Goal: Entertainment & Leisure: Consume media (video, audio)

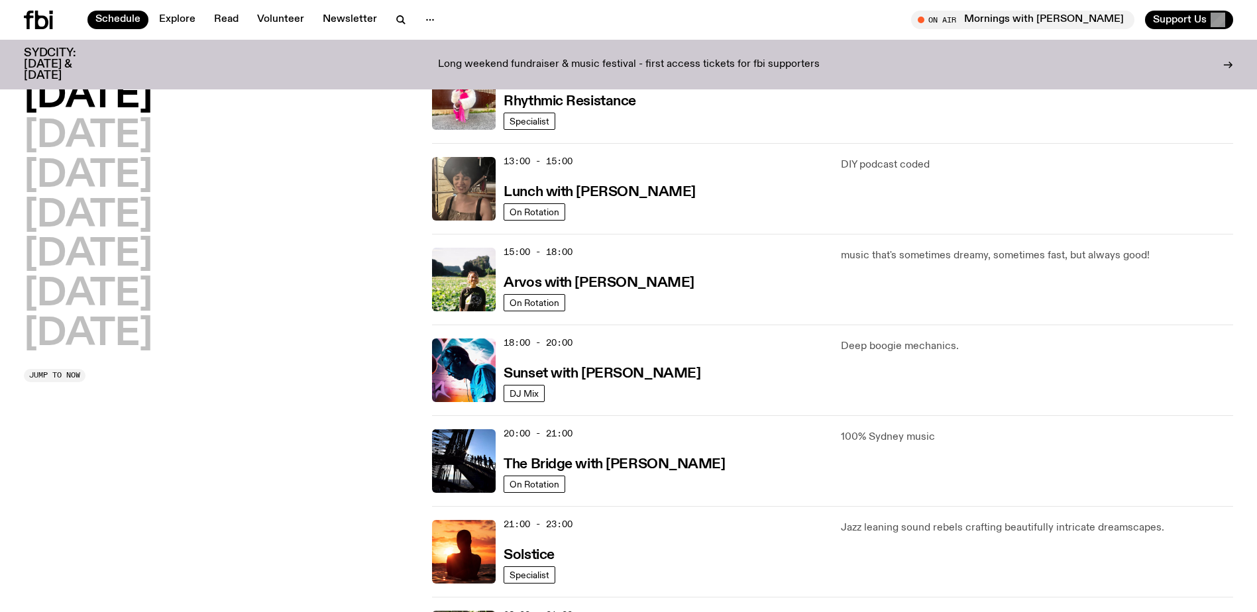
scroll to position [331, 0]
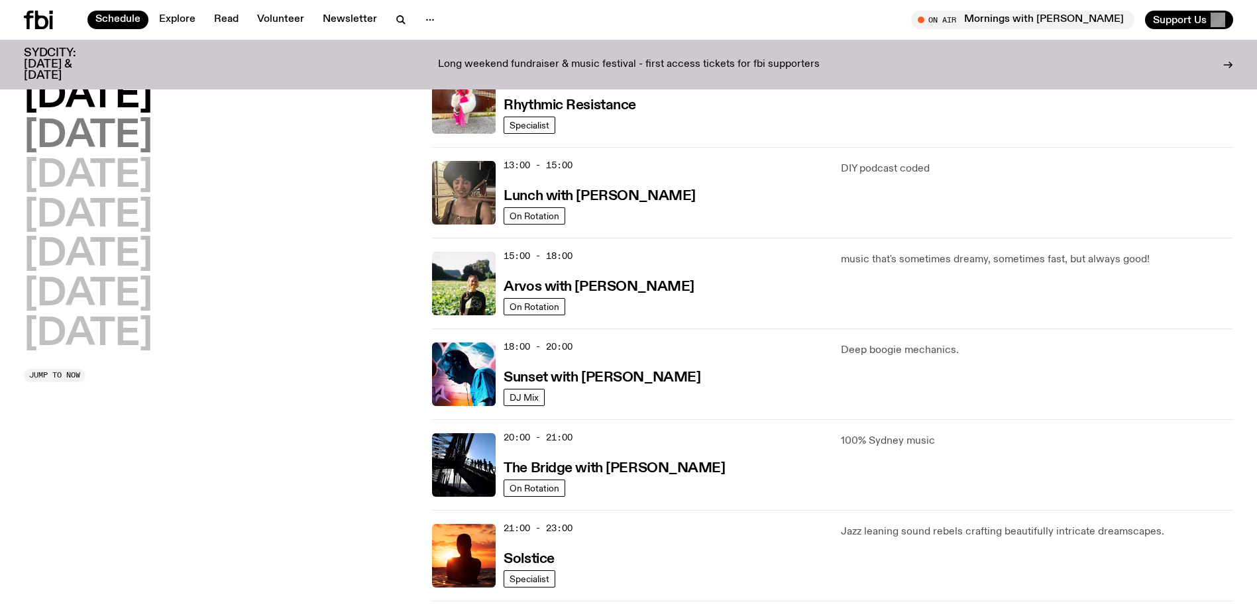
click at [152, 123] on h2 "[DATE]" at bounding box center [88, 136] width 129 height 37
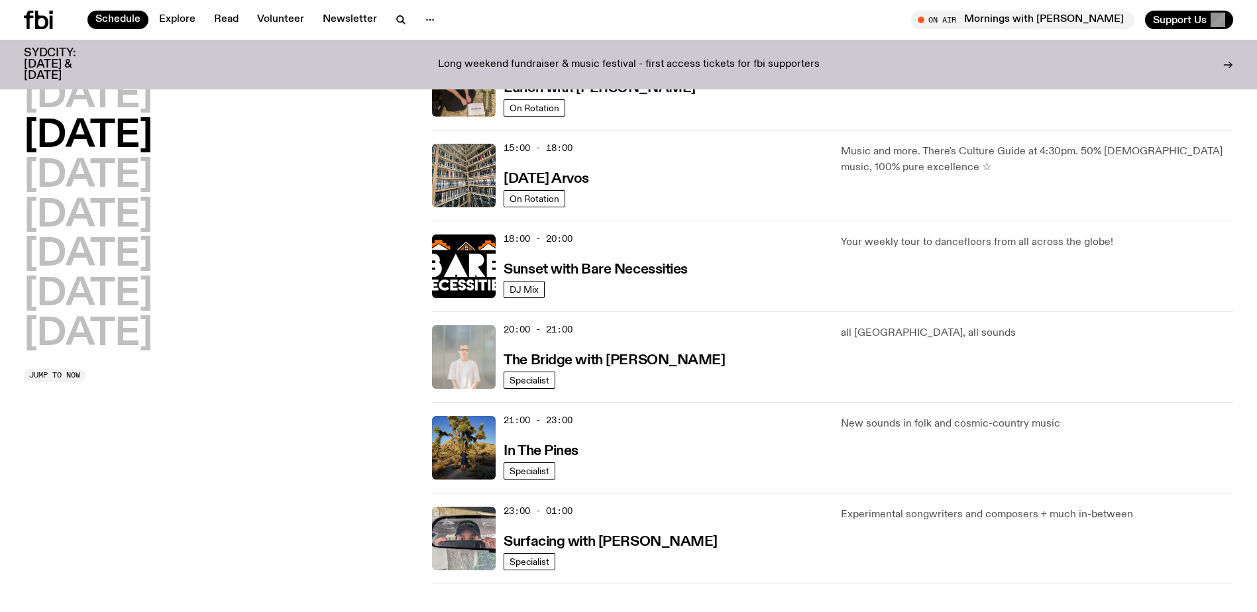
scroll to position [435, 0]
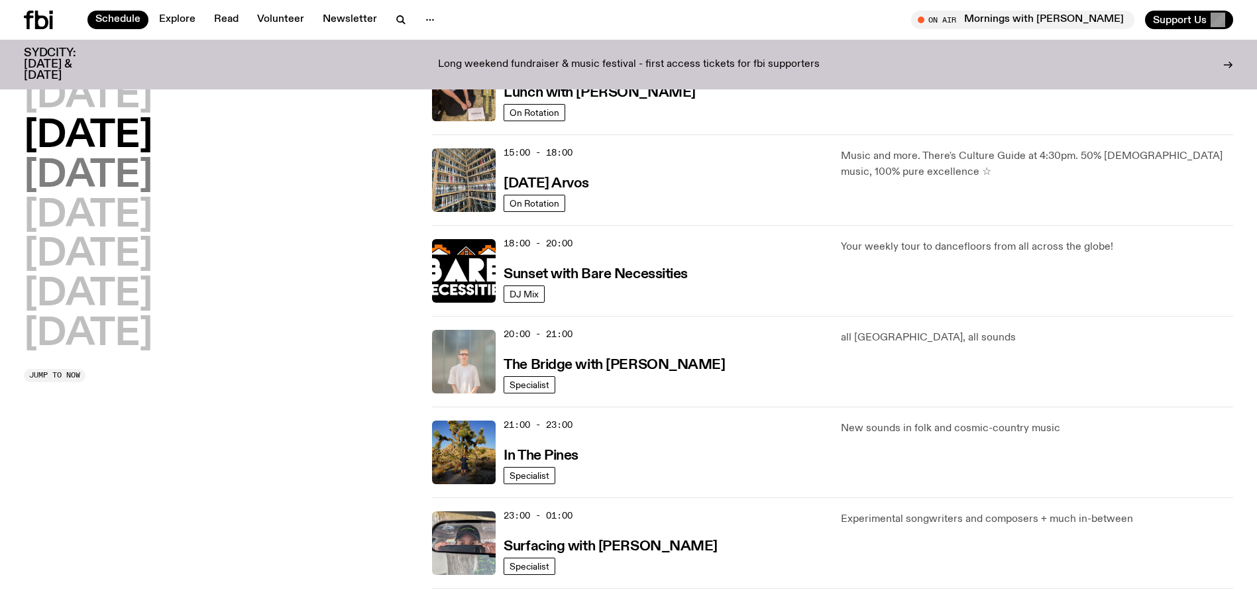
click at [152, 172] on h2 "[DATE]" at bounding box center [88, 176] width 129 height 37
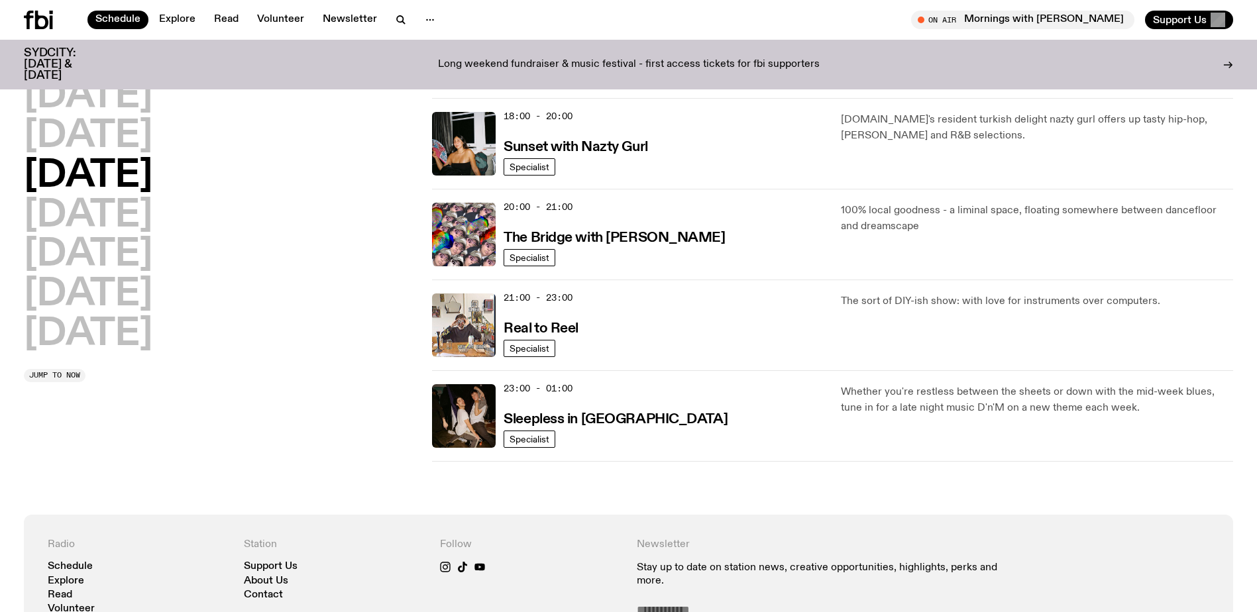
scroll to position [567, 0]
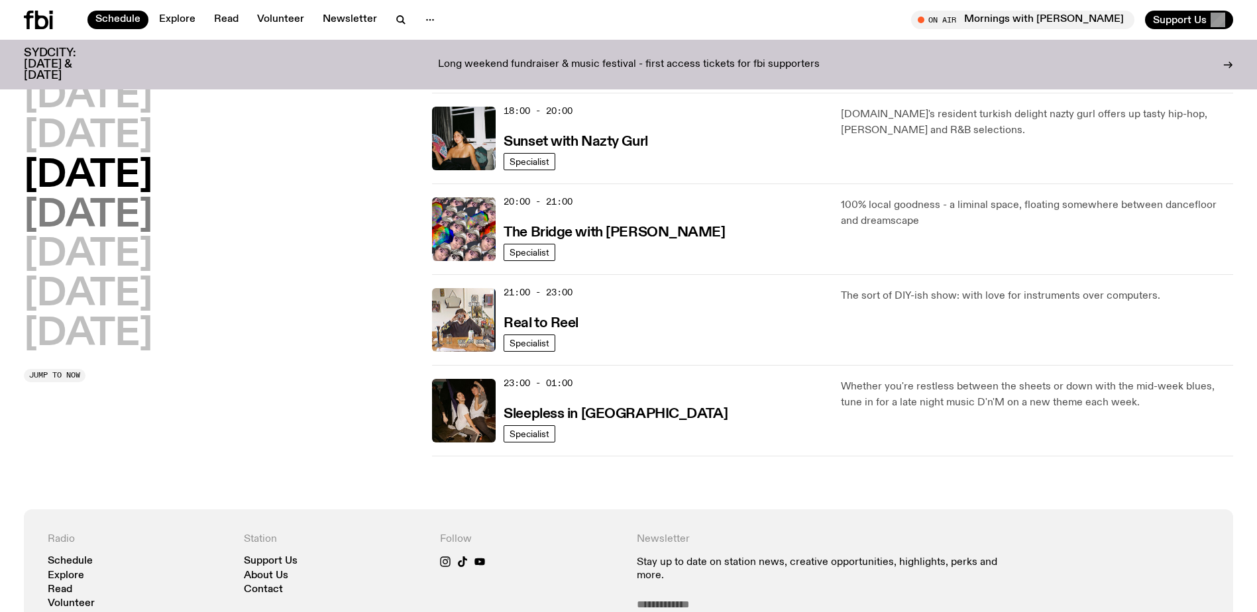
click at [59, 209] on h2 "[DATE]" at bounding box center [88, 215] width 129 height 37
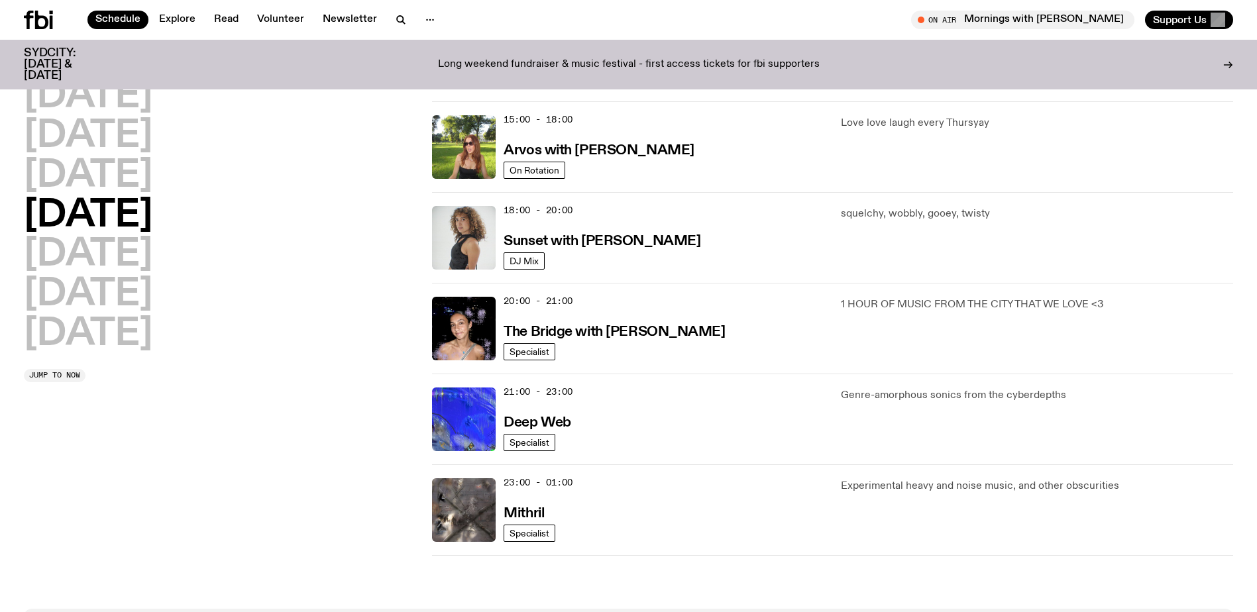
scroll to position [530, 0]
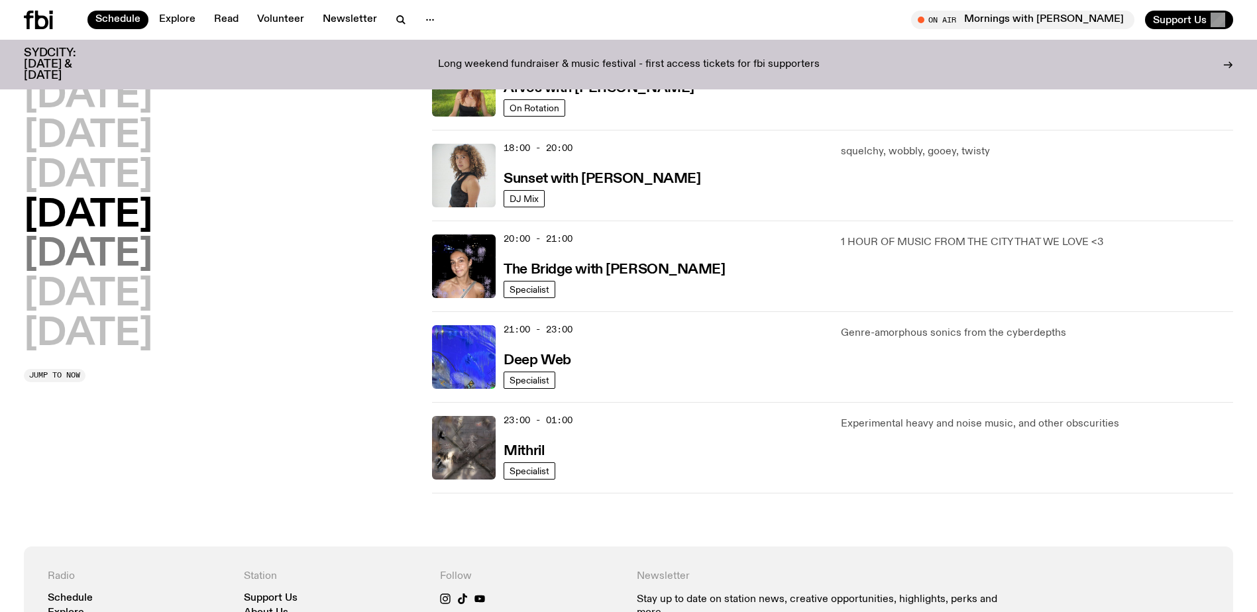
click at [87, 260] on h2 "[DATE]" at bounding box center [88, 255] width 129 height 37
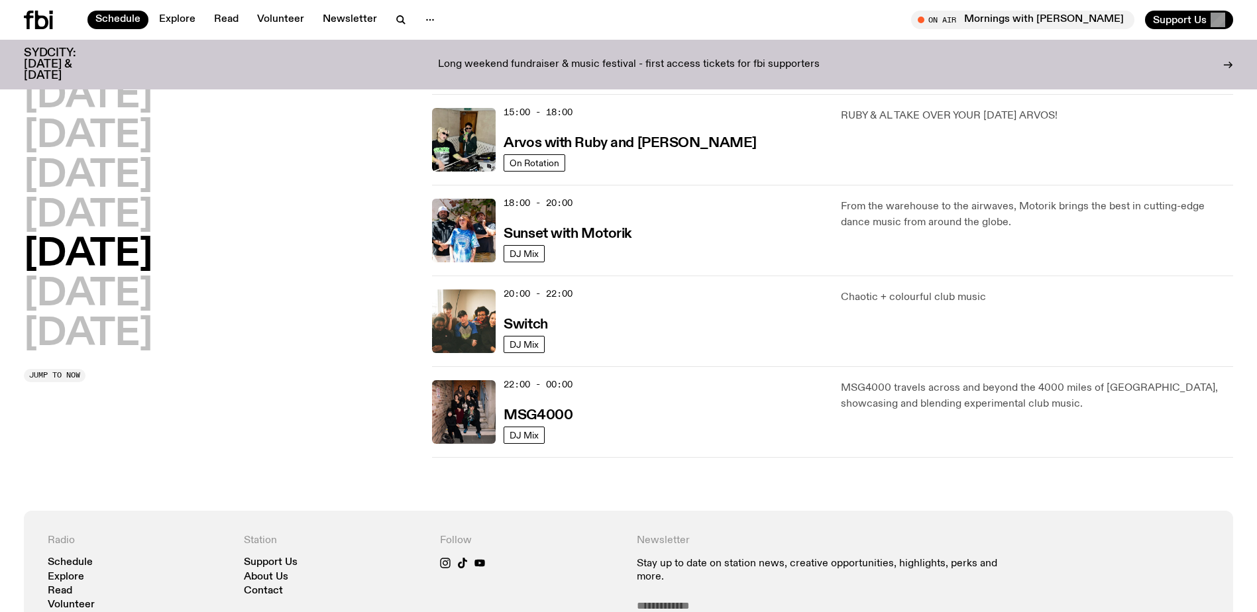
scroll to position [501, 0]
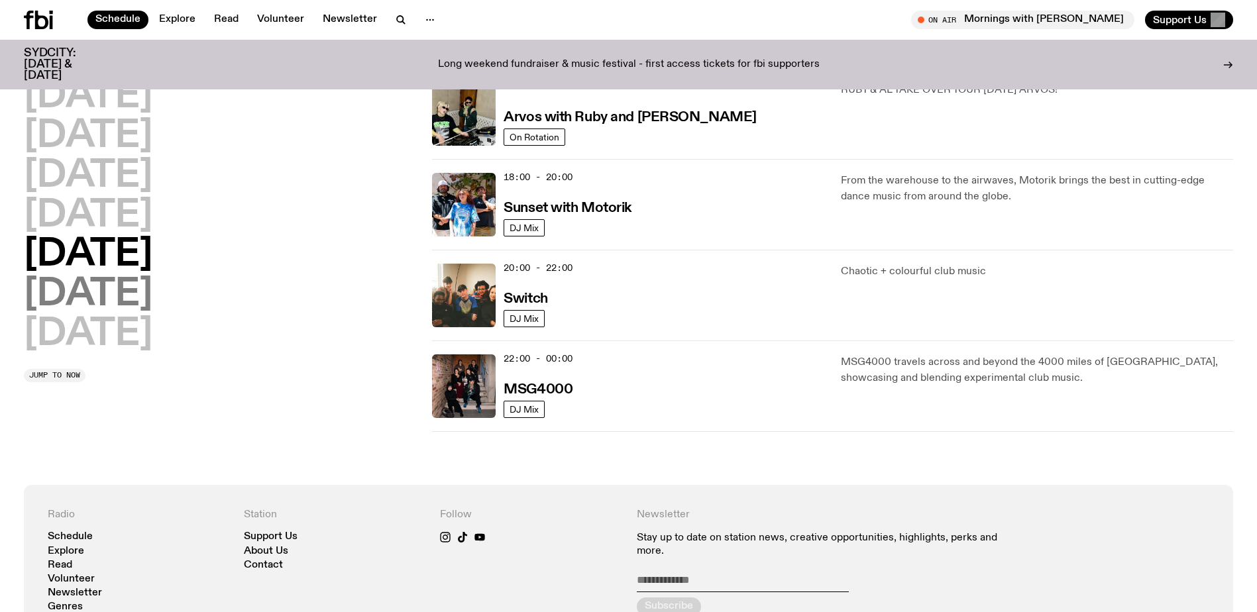
click at [152, 288] on h2 "[DATE]" at bounding box center [88, 294] width 129 height 37
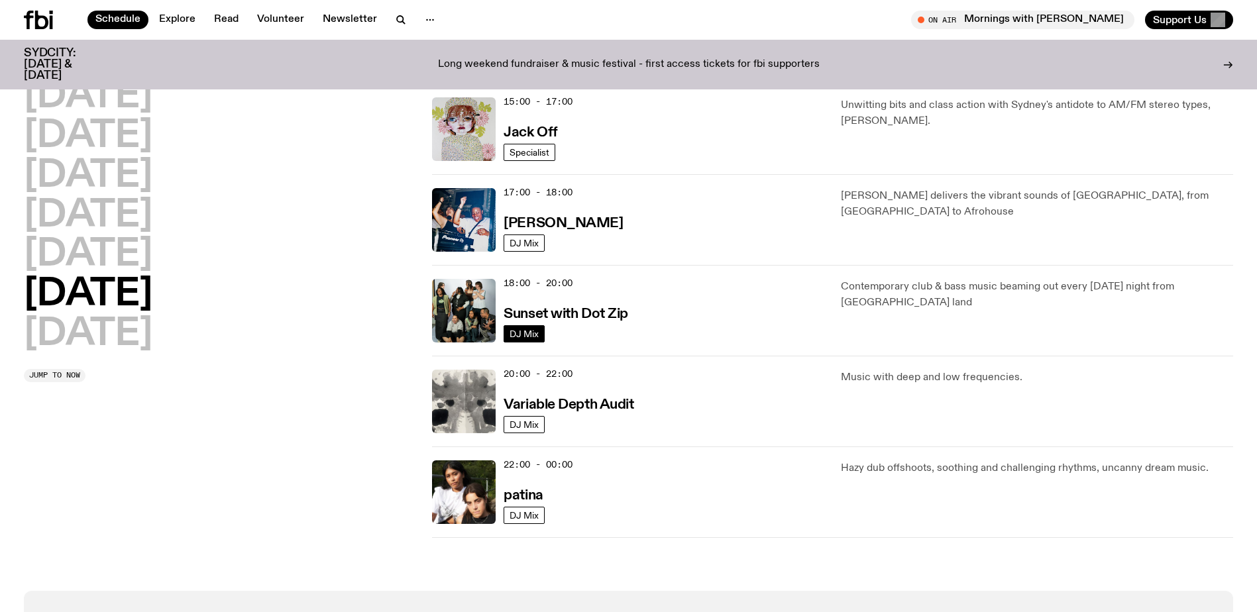
scroll to position [700, 0]
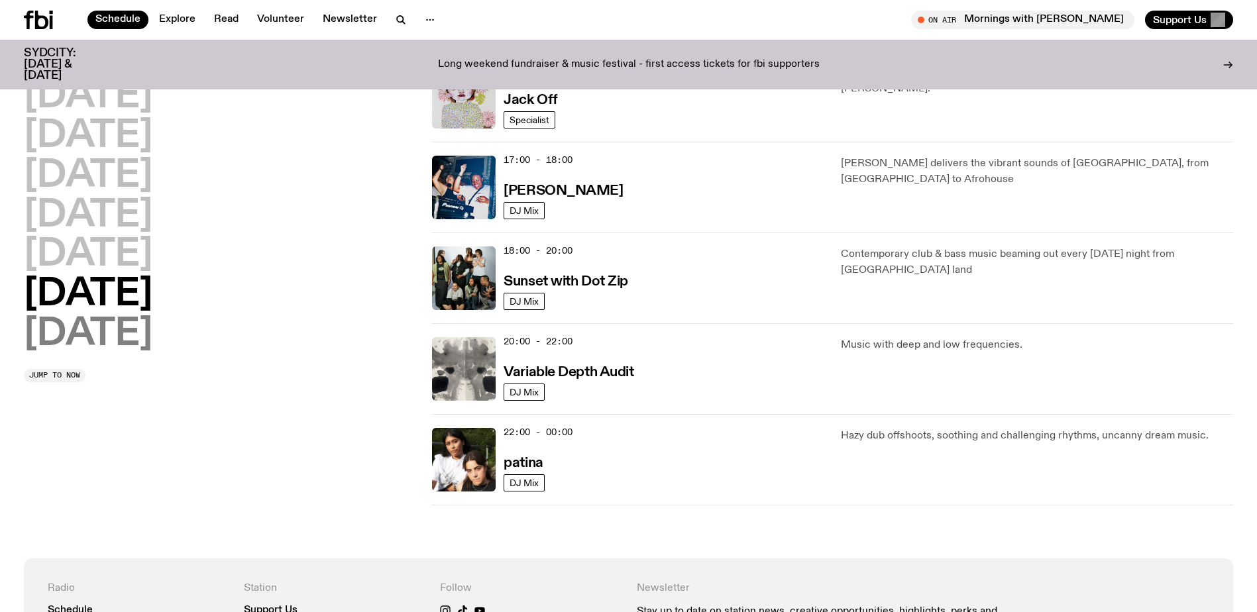
click at [101, 335] on h2 "[DATE]" at bounding box center [88, 334] width 129 height 37
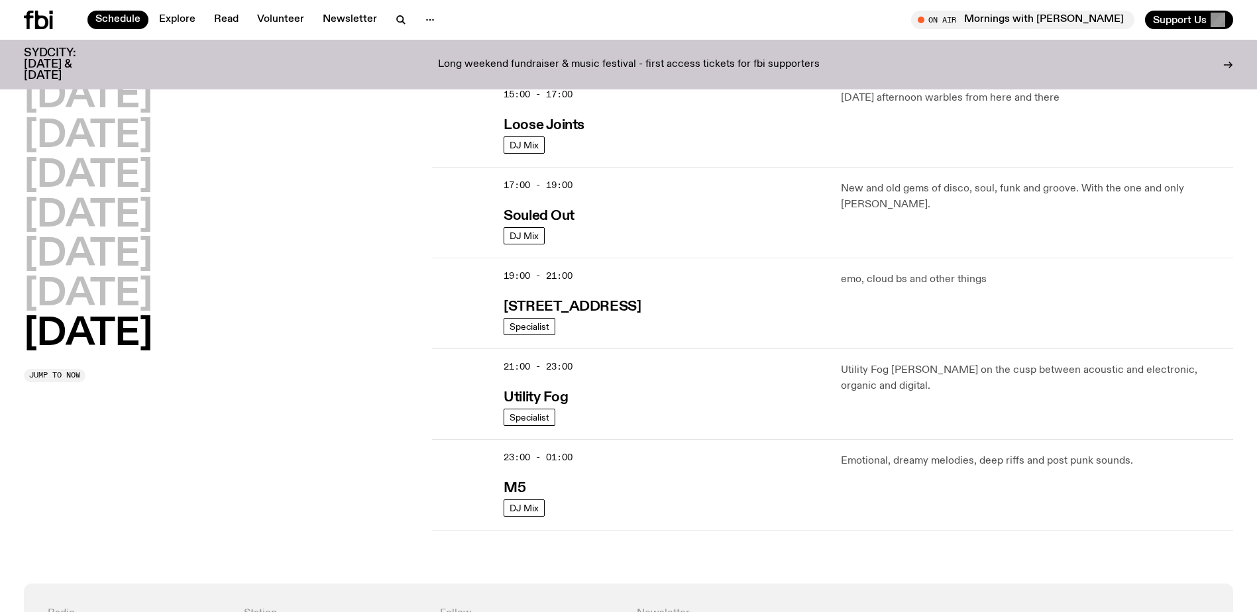
scroll to position [766, 0]
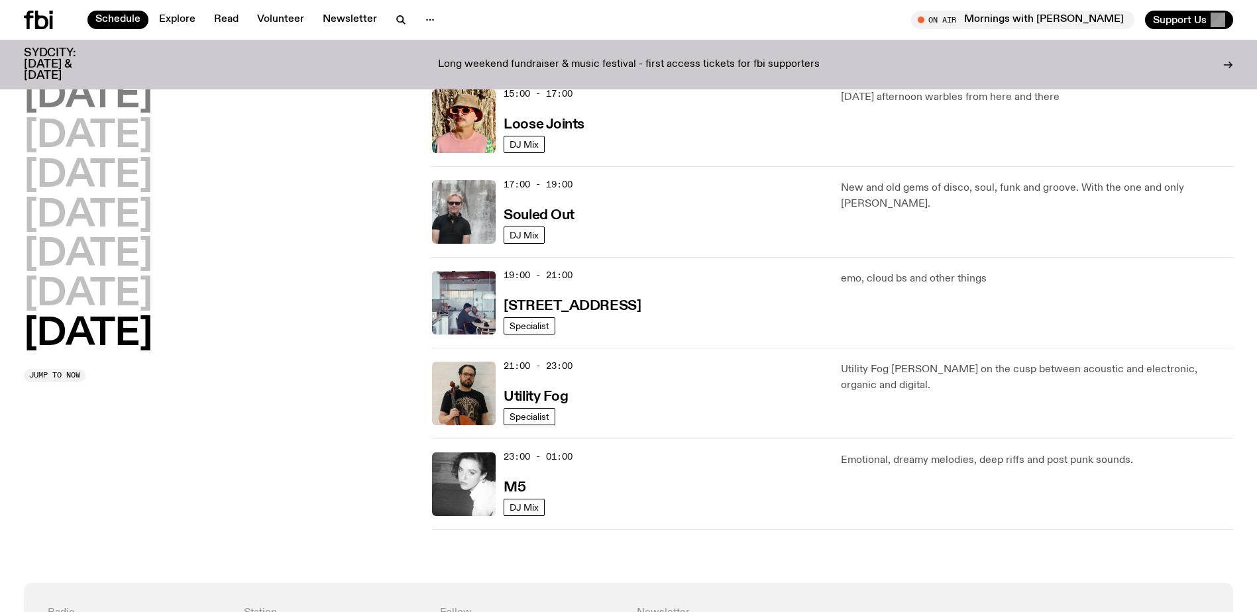
click at [126, 91] on h2 "[DATE]" at bounding box center [88, 96] width 129 height 37
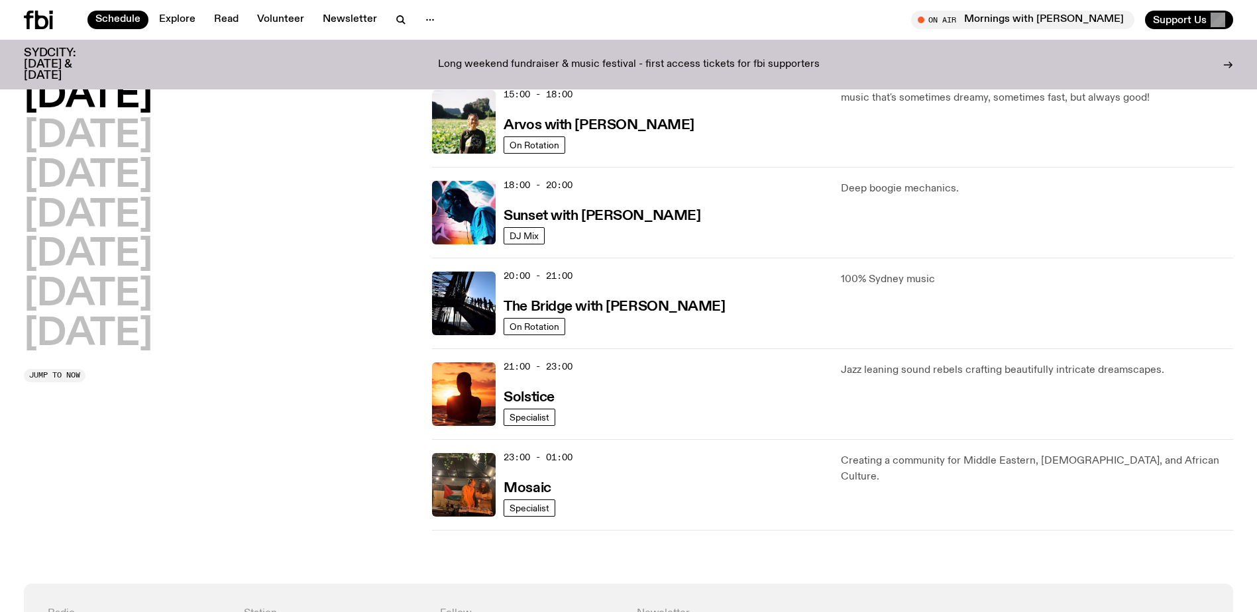
scroll to position [501, 0]
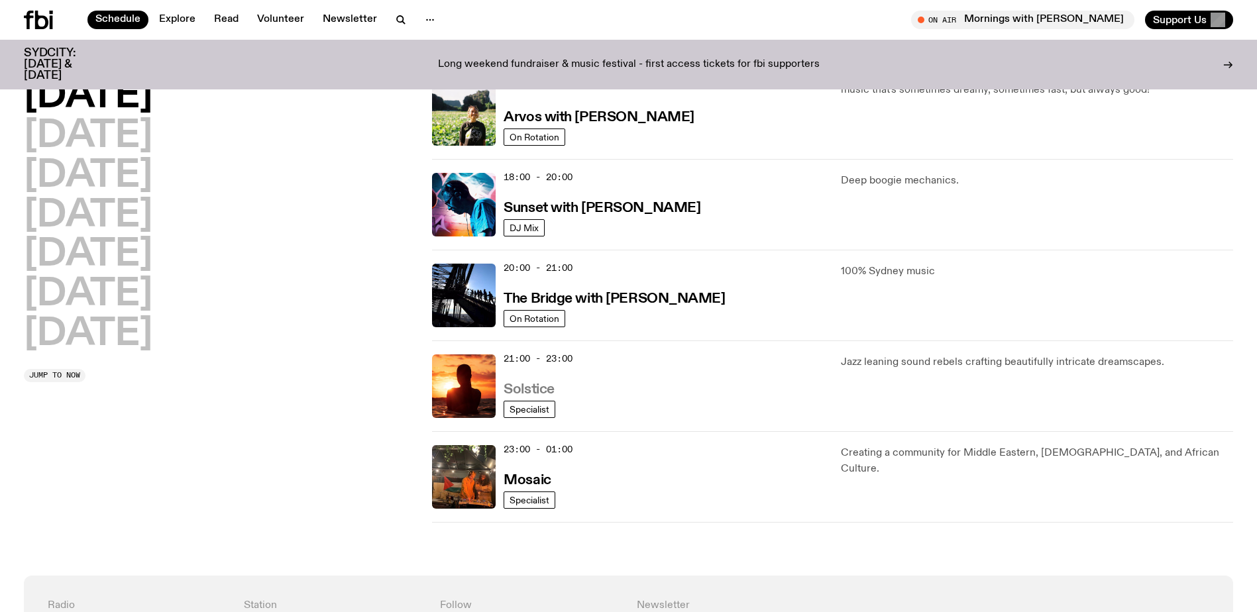
click at [508, 388] on h3 "Solstice" at bounding box center [529, 390] width 50 height 14
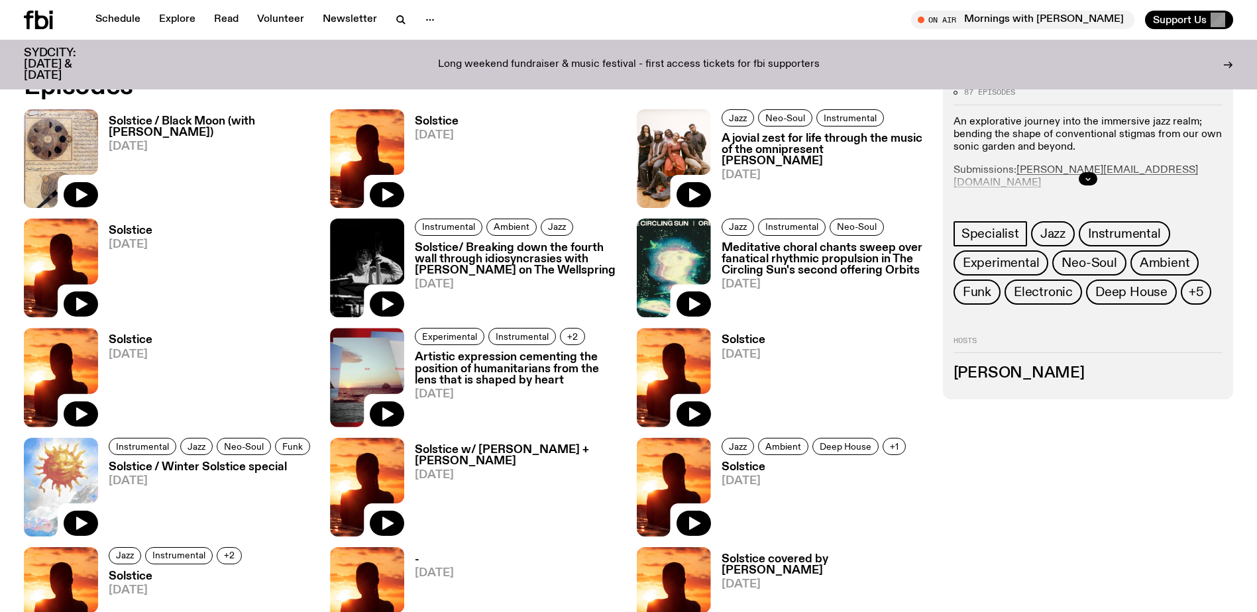
scroll to position [792, 0]
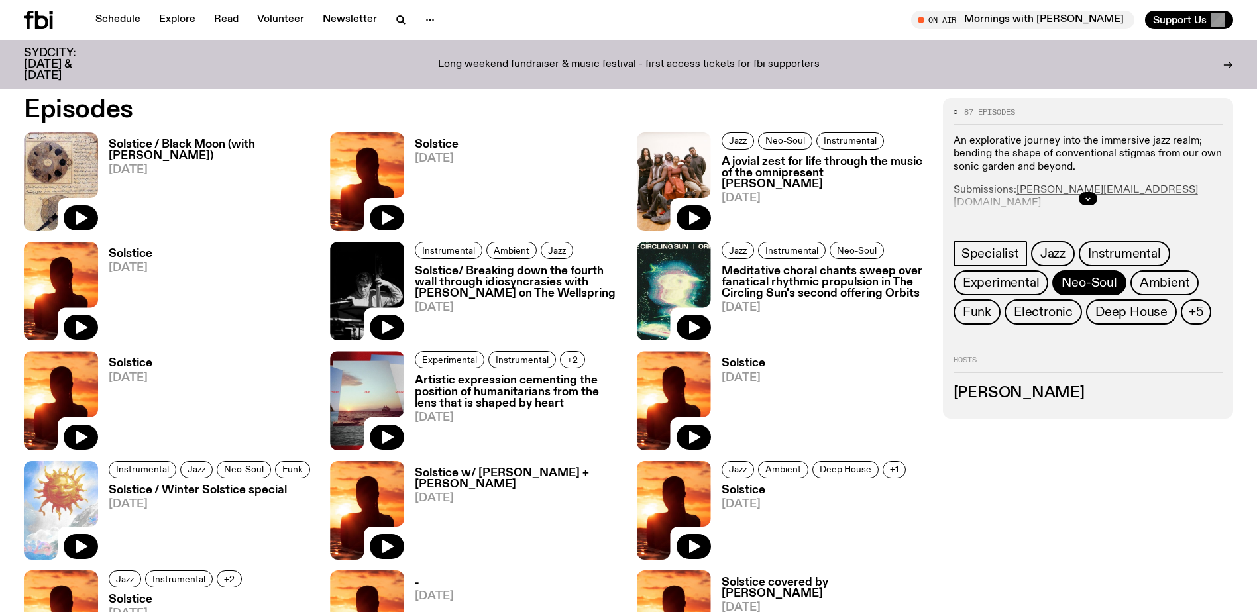
click at [1081, 277] on span "Neo-Soul" at bounding box center [1089, 283] width 55 height 15
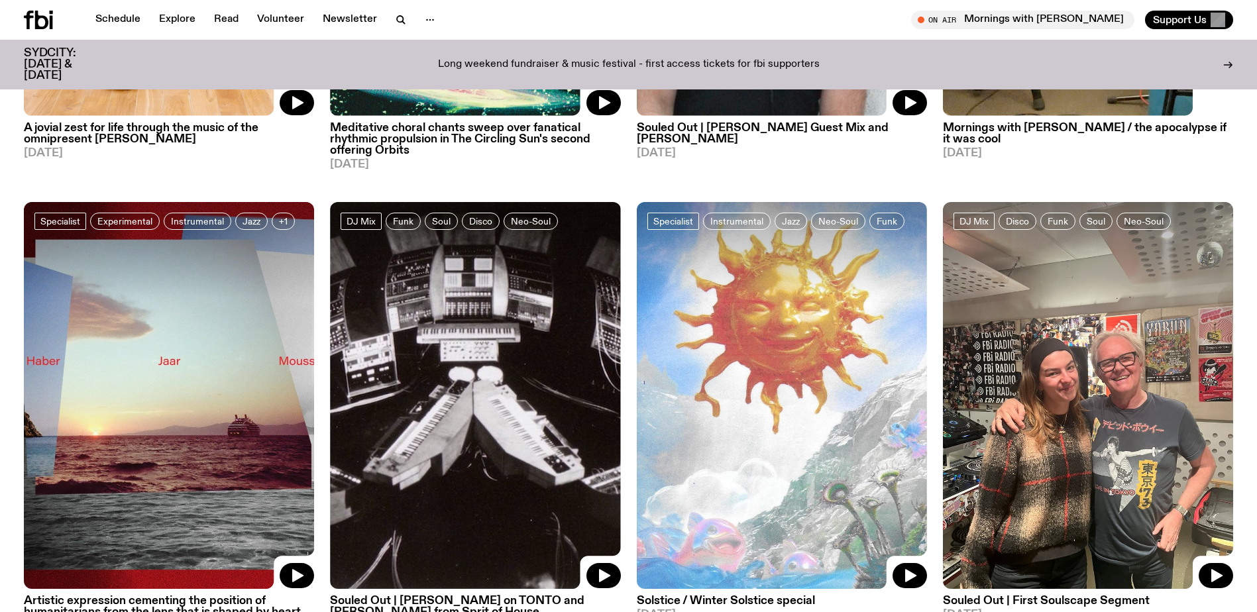
scroll to position [530, 0]
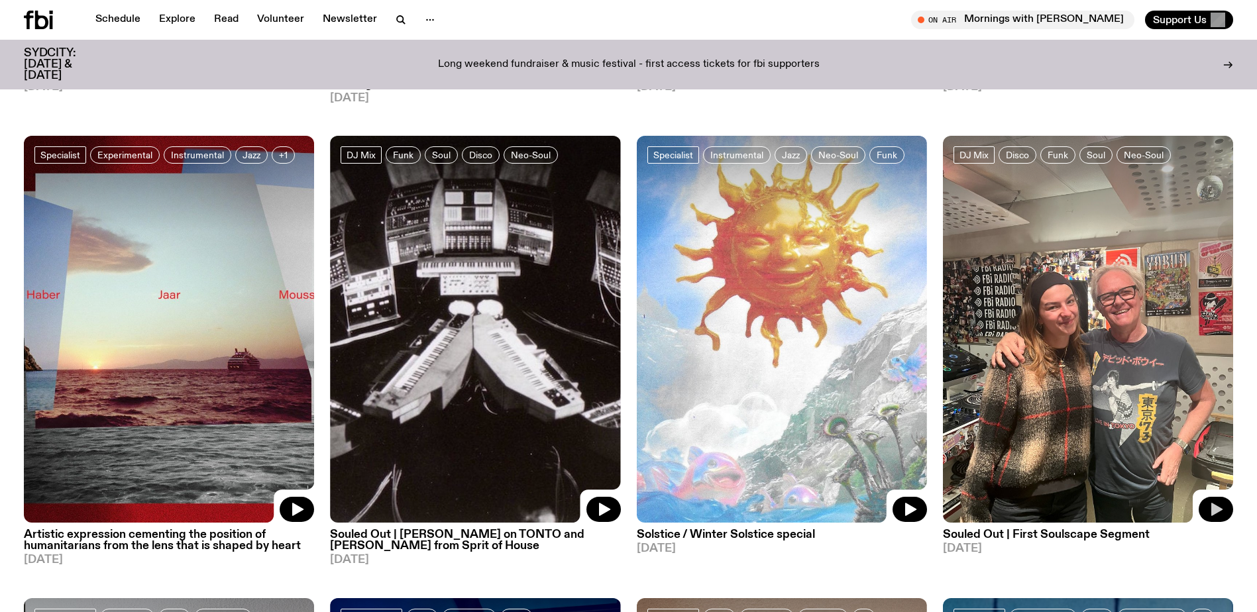
click at [1213, 503] on icon "button" at bounding box center [1216, 510] width 16 height 16
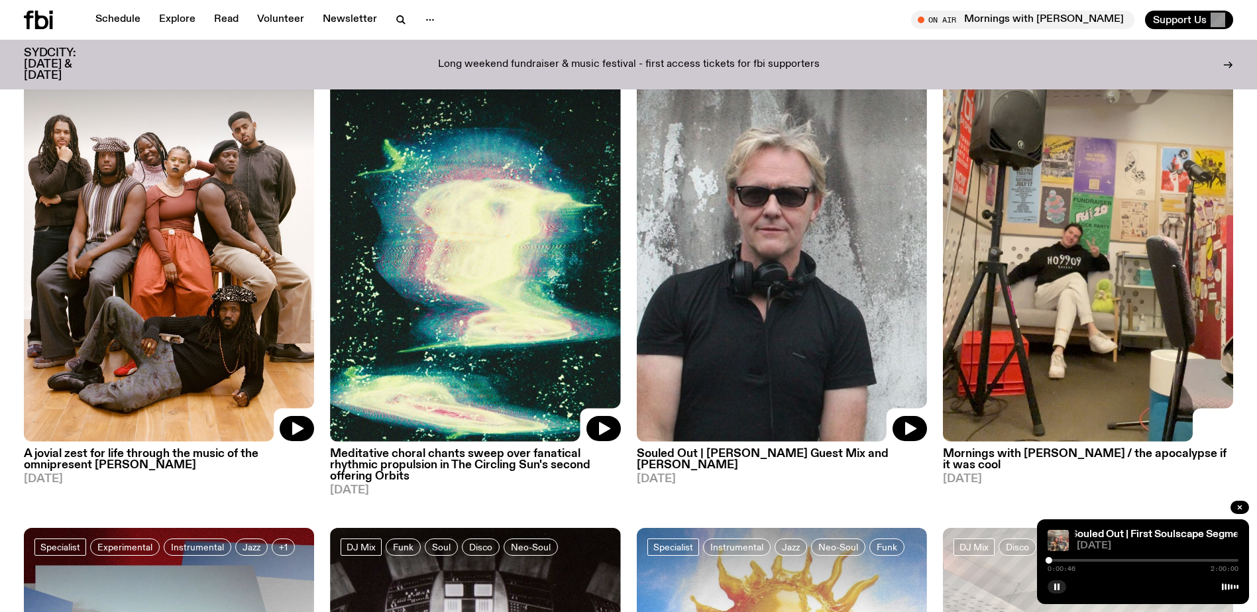
scroll to position [133, 0]
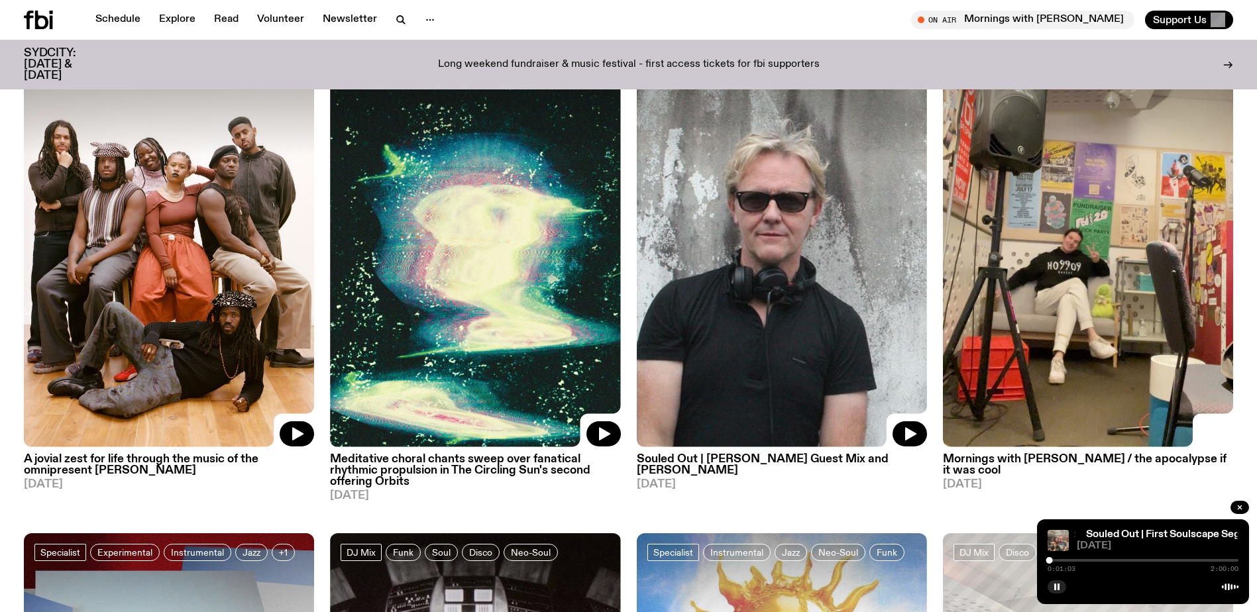
click at [1068, 557] on div "0:01:03 2:00:00" at bounding box center [1143, 565] width 191 height 16
click at [1056, 559] on div "0:01:04 2:00:00" at bounding box center [1143, 565] width 191 height 16
click at [1064, 559] on div at bounding box center [1143, 560] width 191 height 3
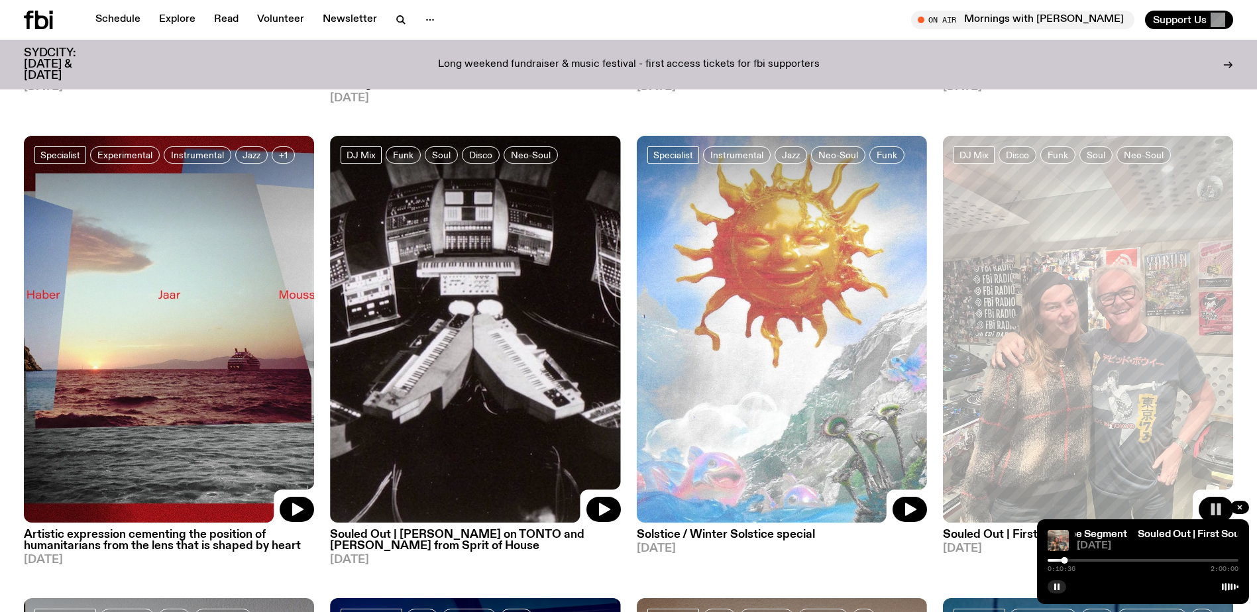
scroll to position [596, 0]
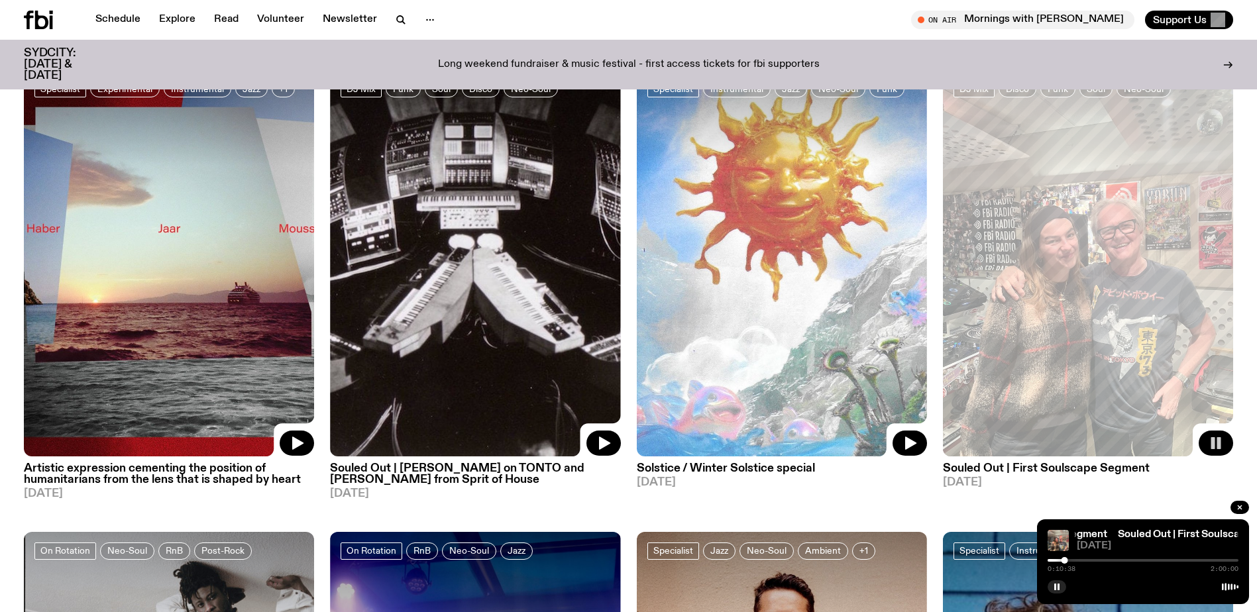
click at [1087, 559] on div at bounding box center [1143, 560] width 191 height 3
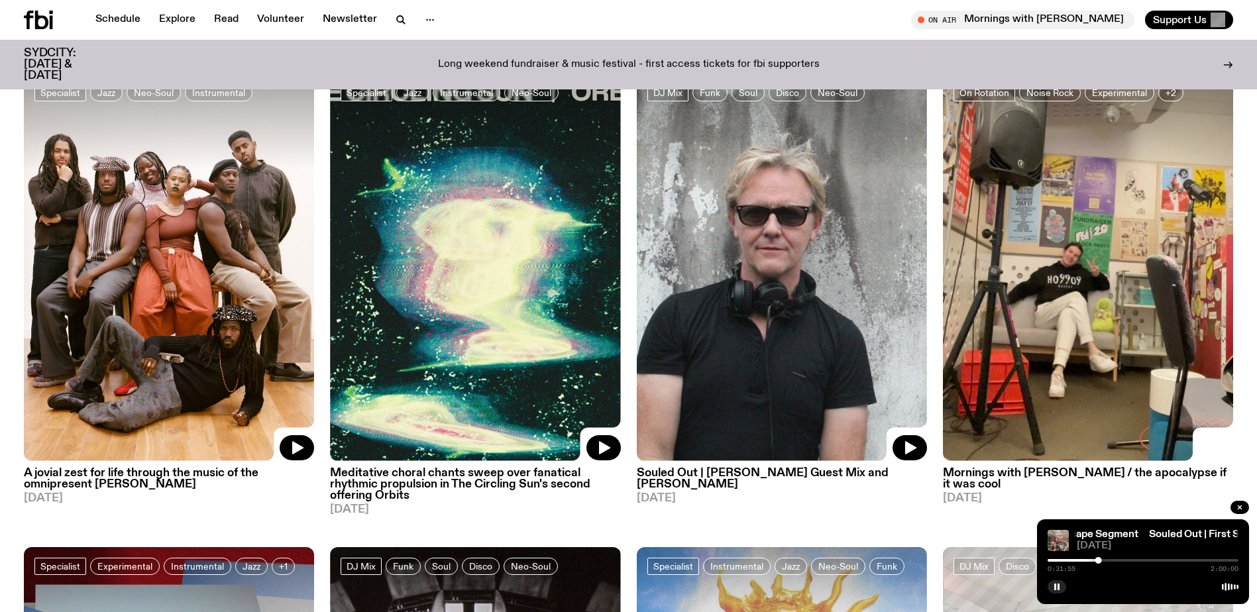
scroll to position [66, 0]
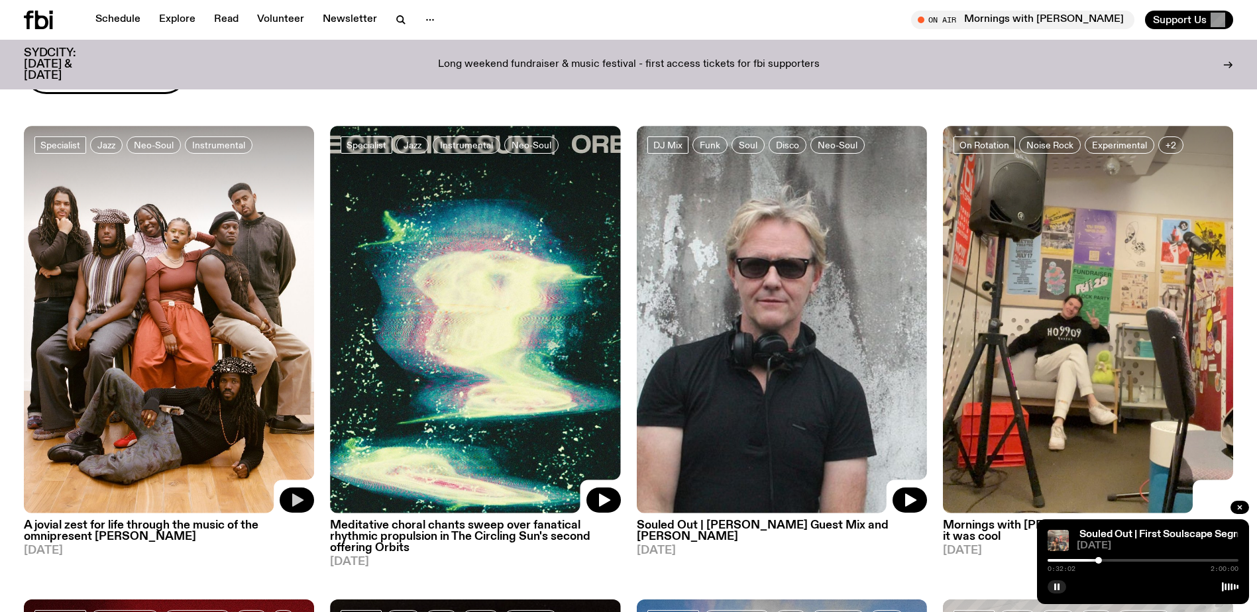
click at [292, 497] on icon "button" at bounding box center [297, 500] width 16 height 16
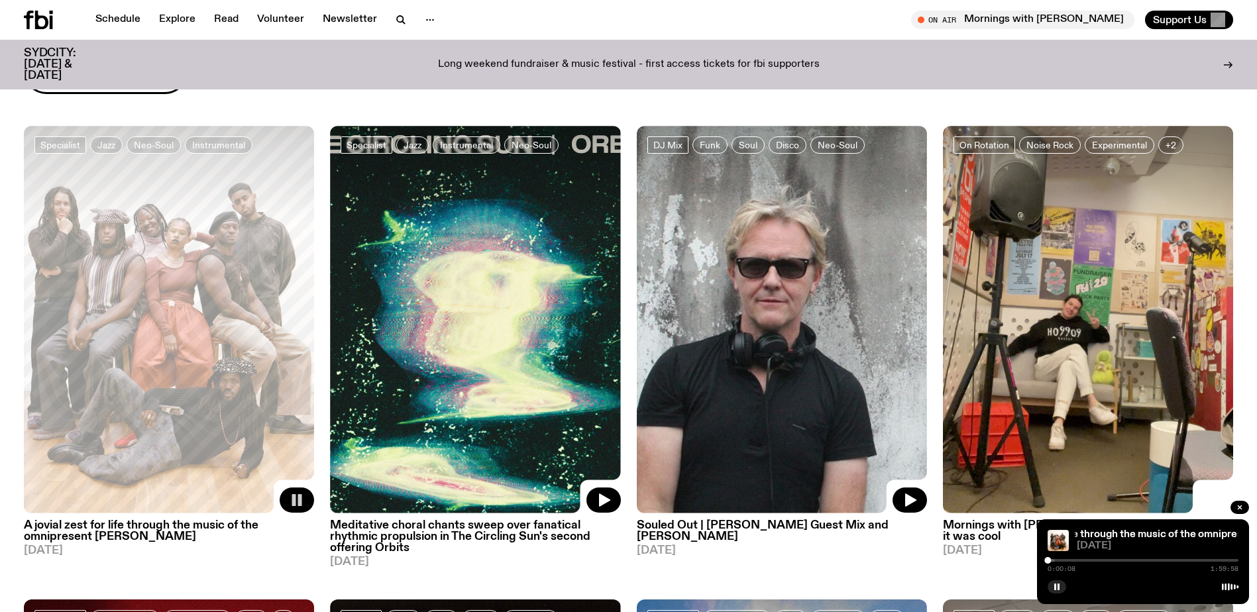
click at [1064, 558] on div "0:00:08 1:59:58" at bounding box center [1143, 565] width 191 height 16
click at [1052, 559] on div at bounding box center [1048, 560] width 7 height 7
click at [298, 498] on icon "button" at bounding box center [297, 500] width 16 height 16
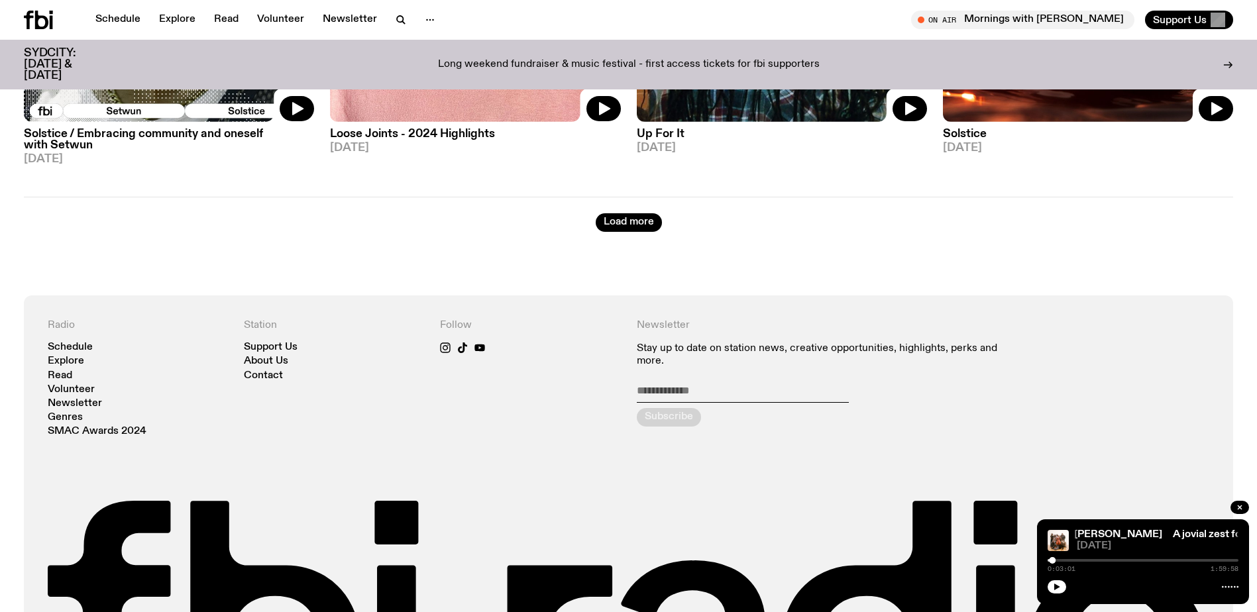
scroll to position [2982, 0]
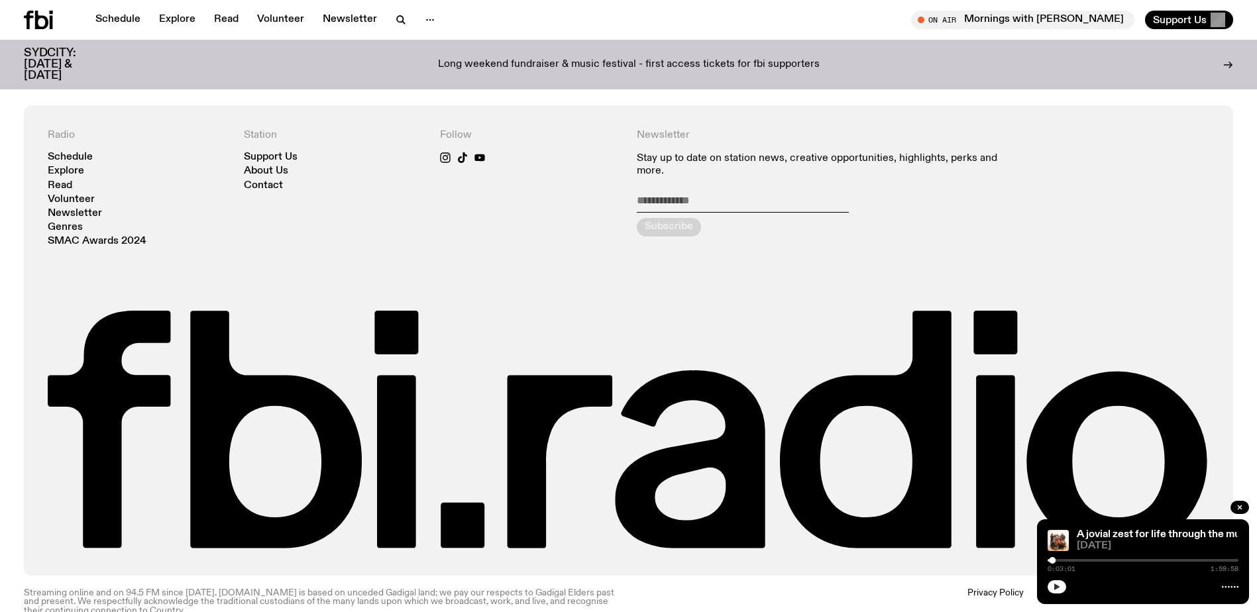
click at [1048, 585] on button "button" at bounding box center [1057, 587] width 19 height 13
click at [1085, 559] on div at bounding box center [1143, 560] width 191 height 3
click at [1060, 583] on button "button" at bounding box center [1057, 587] width 19 height 13
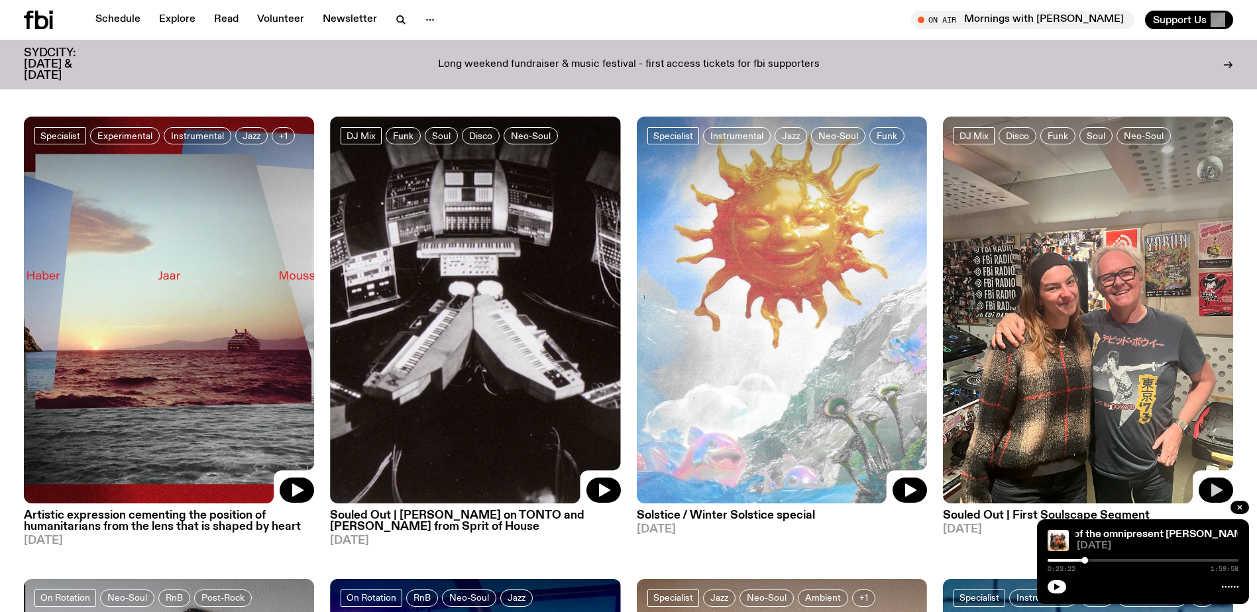
scroll to position [530, 0]
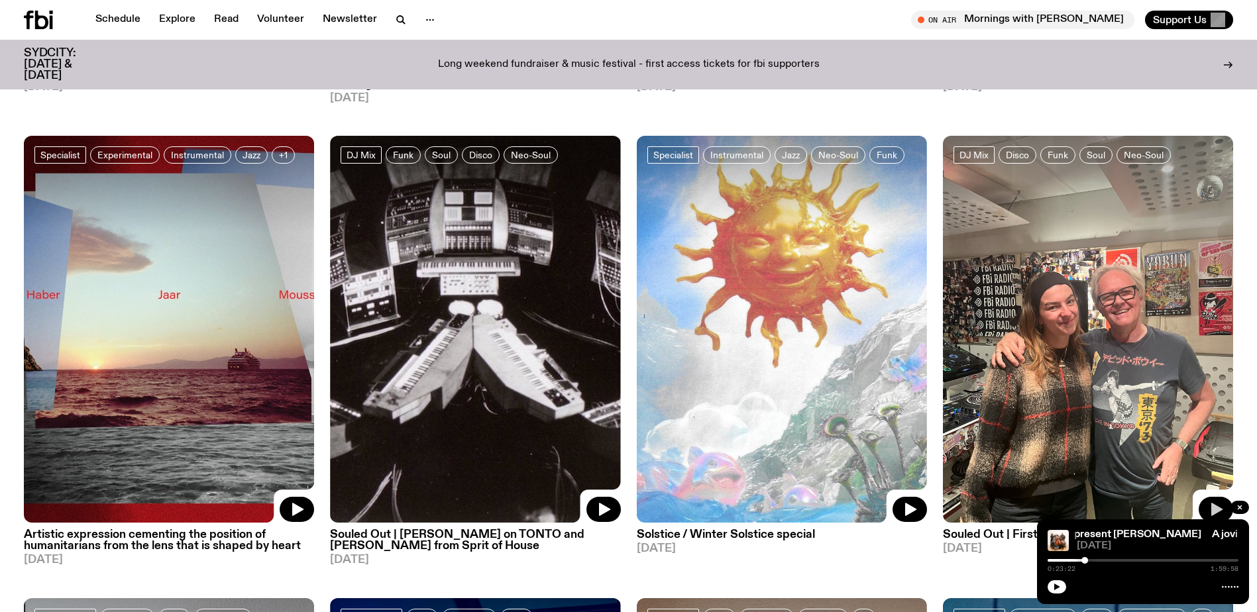
click at [1212, 504] on icon "button" at bounding box center [1216, 509] width 11 height 13
click at [1078, 559] on div "0:00:00 2:00:00" at bounding box center [1143, 565] width 191 height 16
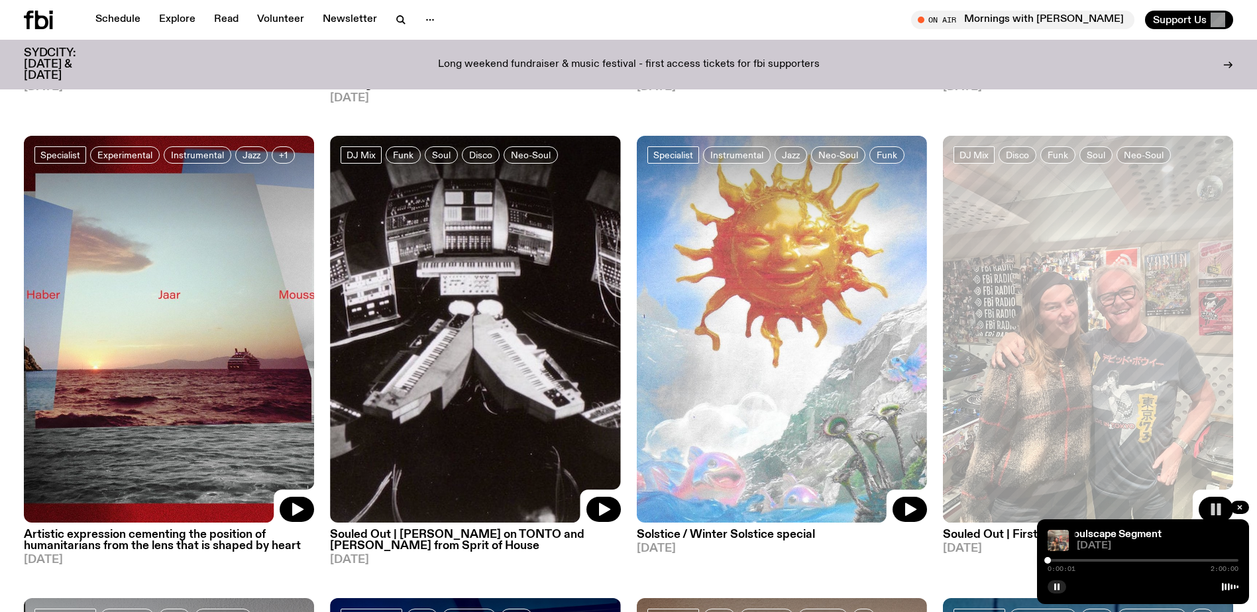
click at [1068, 558] on div "0:00:01 2:00:00" at bounding box center [1143, 565] width 191 height 16
drag, startPoint x: 1043, startPoint y: 553, endPoint x: 1070, endPoint y: 561, distance: 28.3
click at [1070, 561] on div "Souled Out | First Soulscape Segment Souled Out | First Soulscape Segment [DATE…" at bounding box center [1143, 562] width 212 height 85
drag, startPoint x: 1045, startPoint y: 557, endPoint x: 1084, endPoint y: 558, distance: 38.4
click at [1084, 558] on div "Souled Out | First Soulscape Segment Souled Out | First Soulscape Segment [DATE…" at bounding box center [1143, 562] width 212 height 85
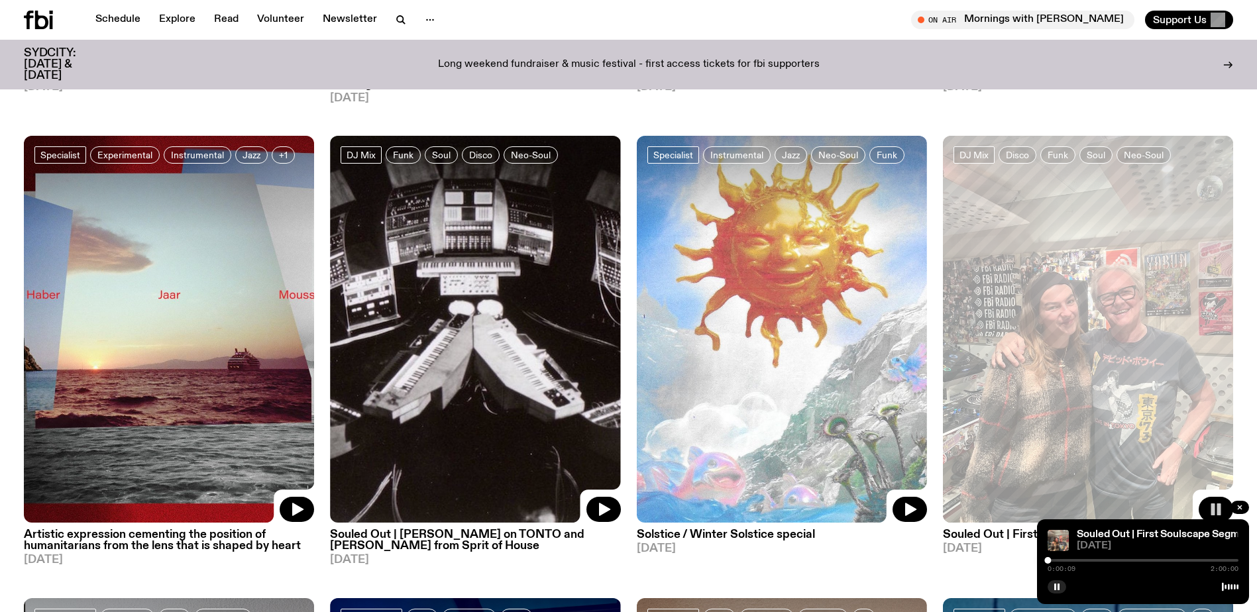
click at [1092, 558] on div "0:00:09 2:00:00" at bounding box center [1143, 565] width 191 height 16
drag, startPoint x: 1048, startPoint y: 559, endPoint x: 1081, endPoint y: 556, distance: 33.2
click at [1081, 556] on div "Souled Out | First Soulscape Segment Souled Out | First Soulscape Segment [DATE…" at bounding box center [1143, 562] width 212 height 85
click at [1104, 557] on div "0:20:59 2:00:00" at bounding box center [1143, 565] width 191 height 16
drag, startPoint x: 1082, startPoint y: 557, endPoint x: 1110, endPoint y: 557, distance: 27.8
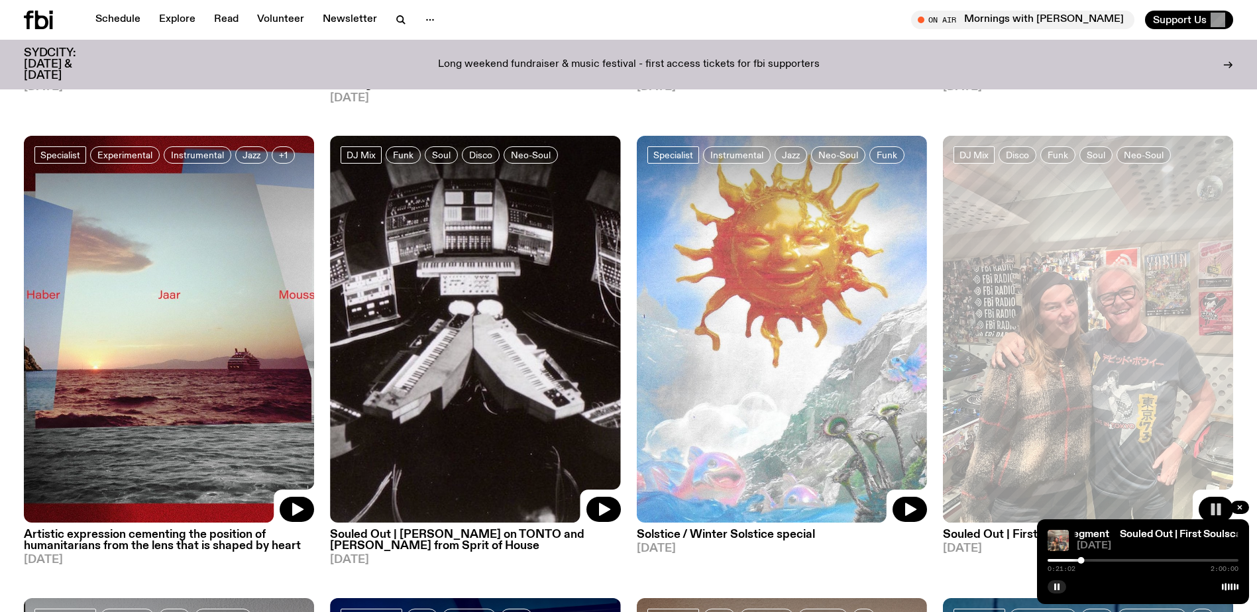
click at [1110, 557] on div "0:21:02 2:00:00" at bounding box center [1143, 565] width 191 height 16
drag, startPoint x: 1080, startPoint y: 557, endPoint x: 1107, endPoint y: 557, distance: 27.2
click at [1107, 557] on div "0:21:06 2:00:00" at bounding box center [1143, 565] width 191 height 16
drag, startPoint x: 1083, startPoint y: 558, endPoint x: 1143, endPoint y: 558, distance: 60.3
click at [1143, 558] on div at bounding box center [1143, 560] width 7 height 7
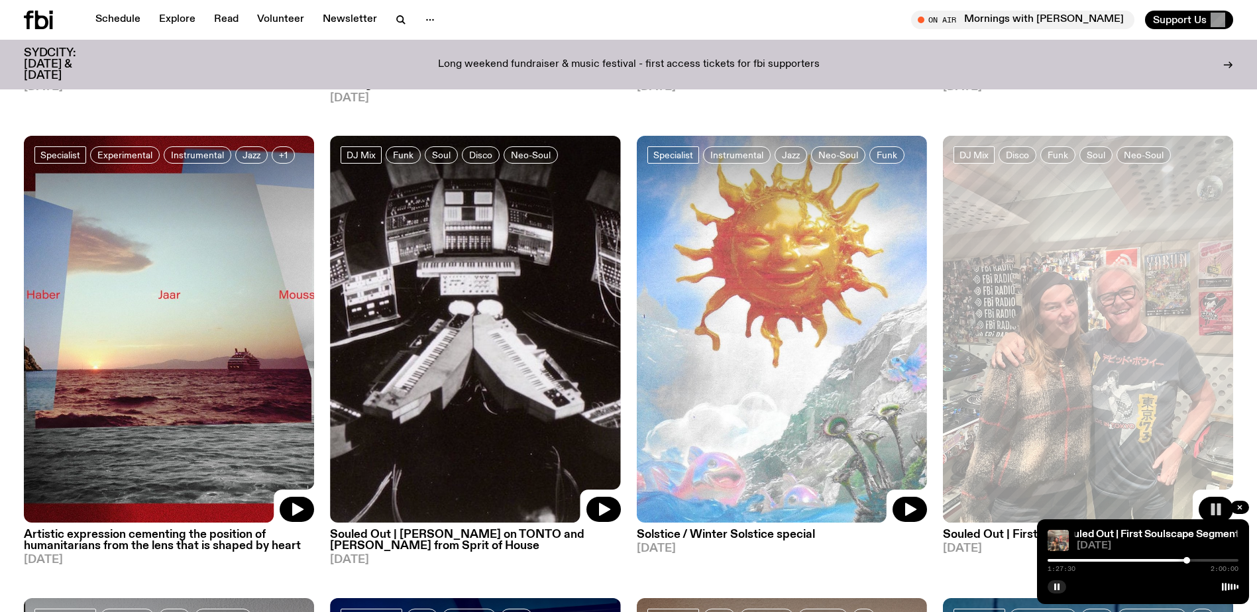
drag, startPoint x: 1150, startPoint y: 557, endPoint x: 1190, endPoint y: 555, distance: 39.8
click at [1190, 555] on div "Souled Out | First Soulscape Segment Souled Out | First Soulscape Segment [DATE…" at bounding box center [1143, 562] width 212 height 85
click at [1191, 559] on div at bounding box center [1191, 560] width 7 height 7
click at [1213, 506] on rect "button" at bounding box center [1213, 510] width 4 height 12
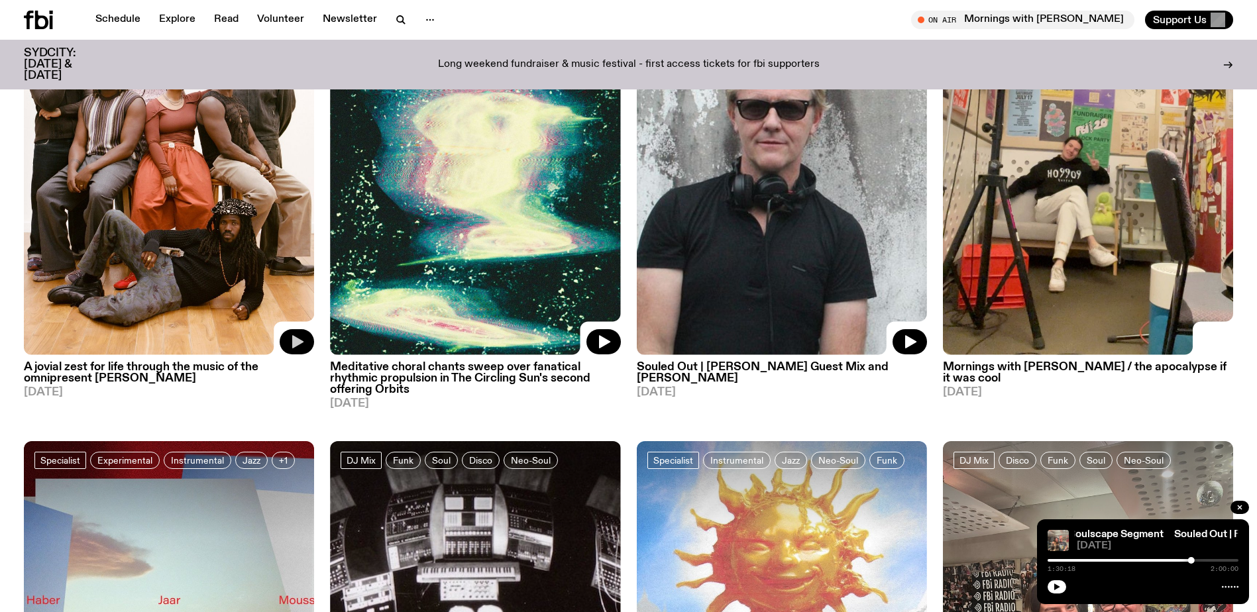
scroll to position [199, 0]
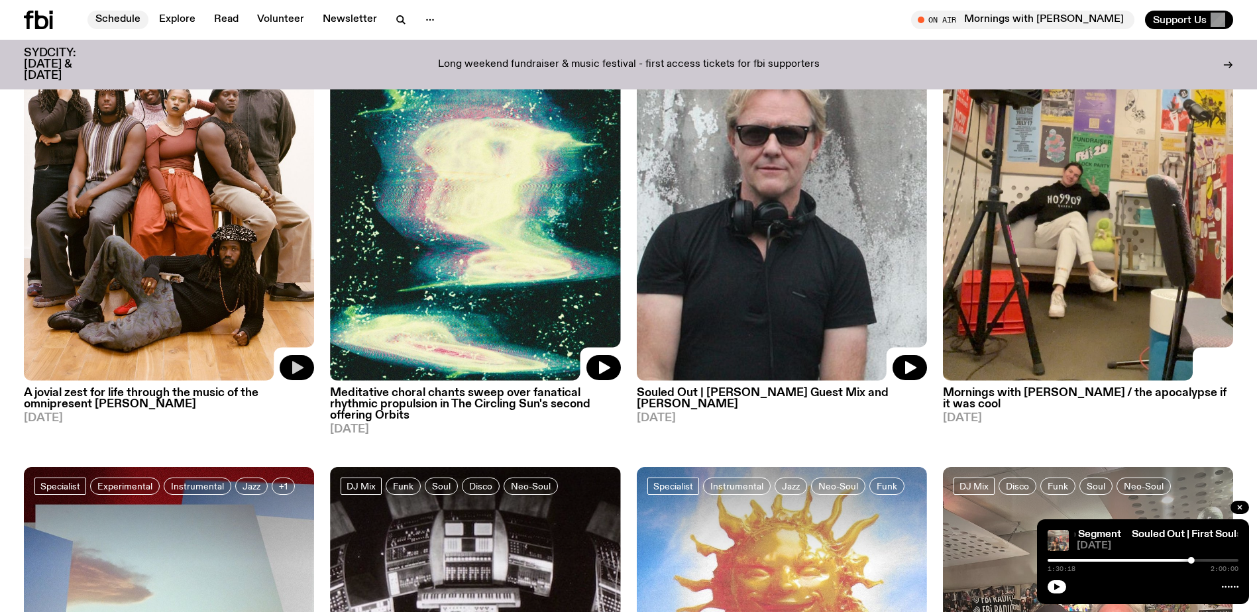
click at [115, 17] on link "Schedule" at bounding box center [117, 20] width 61 height 19
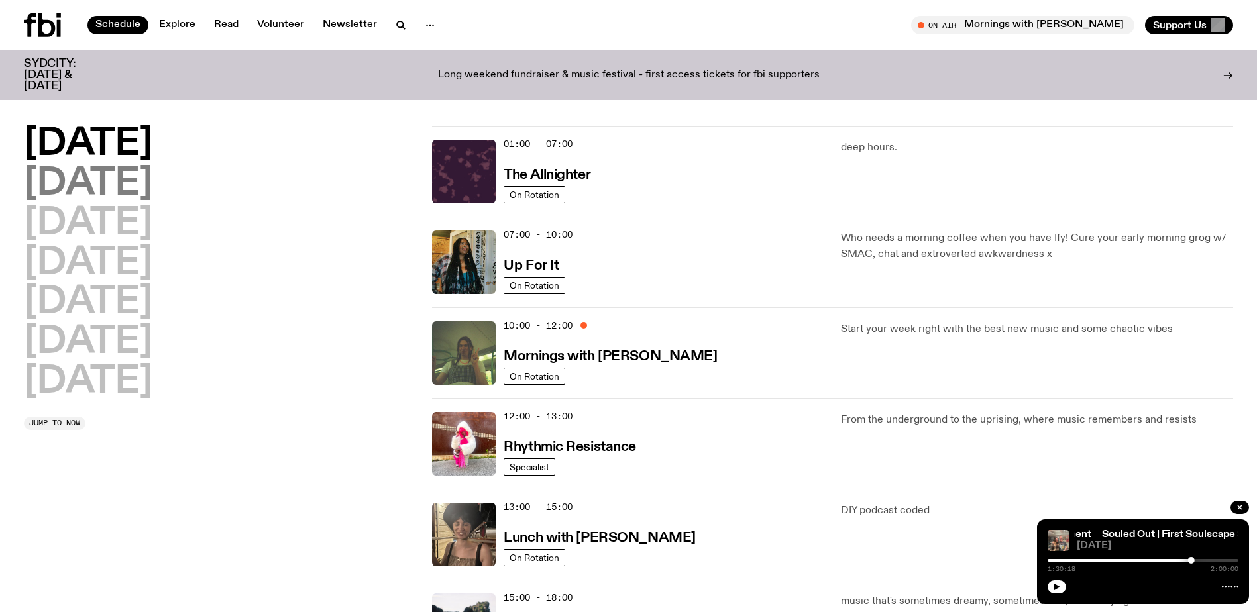
click at [125, 186] on h2 "[DATE]" at bounding box center [88, 184] width 129 height 37
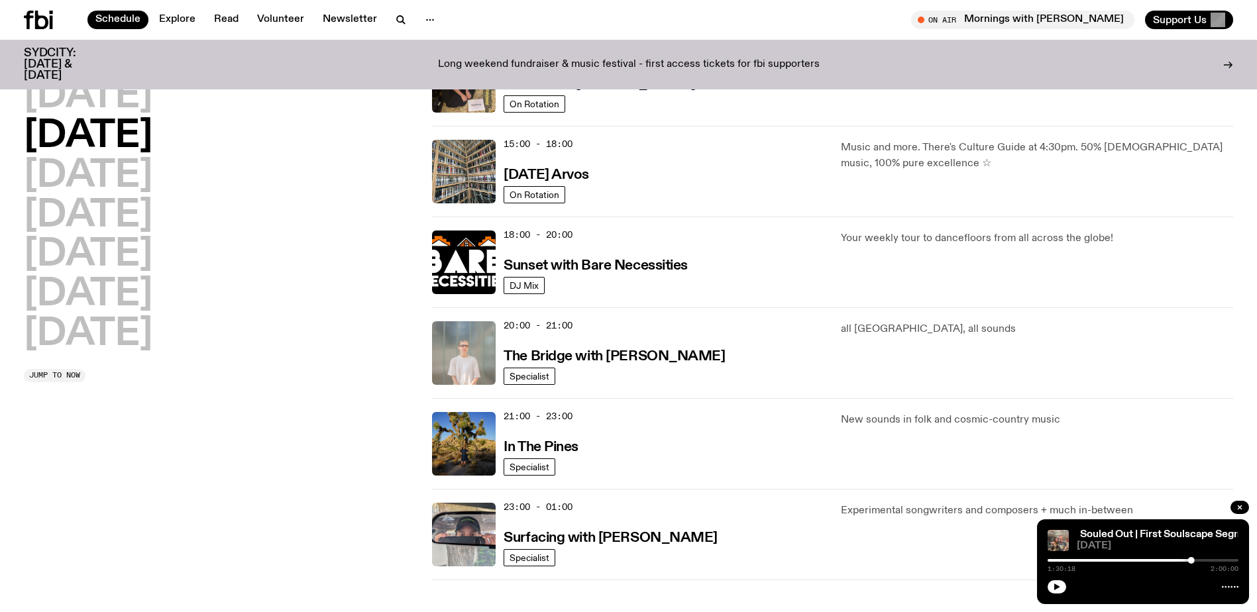
scroll to position [501, 0]
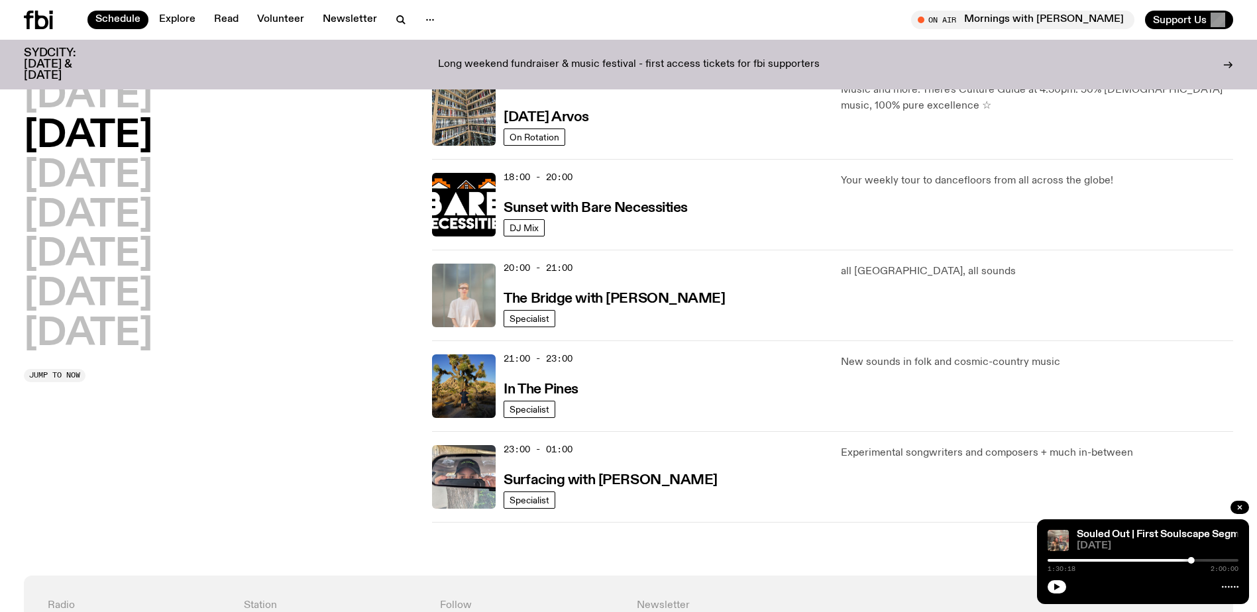
click at [528, 399] on div "21:00 - 23:00 In The Pines" at bounding box center [664, 387] width 321 height 64
click at [527, 406] on span "Specialist" at bounding box center [530, 409] width 40 height 10
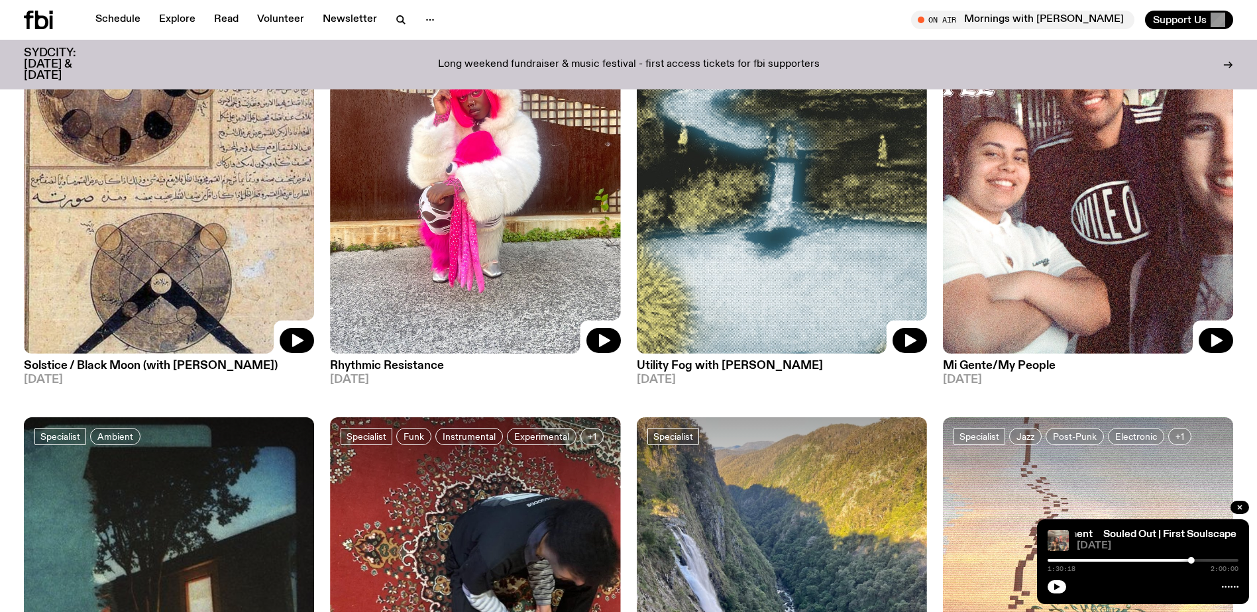
scroll to position [2051, 0]
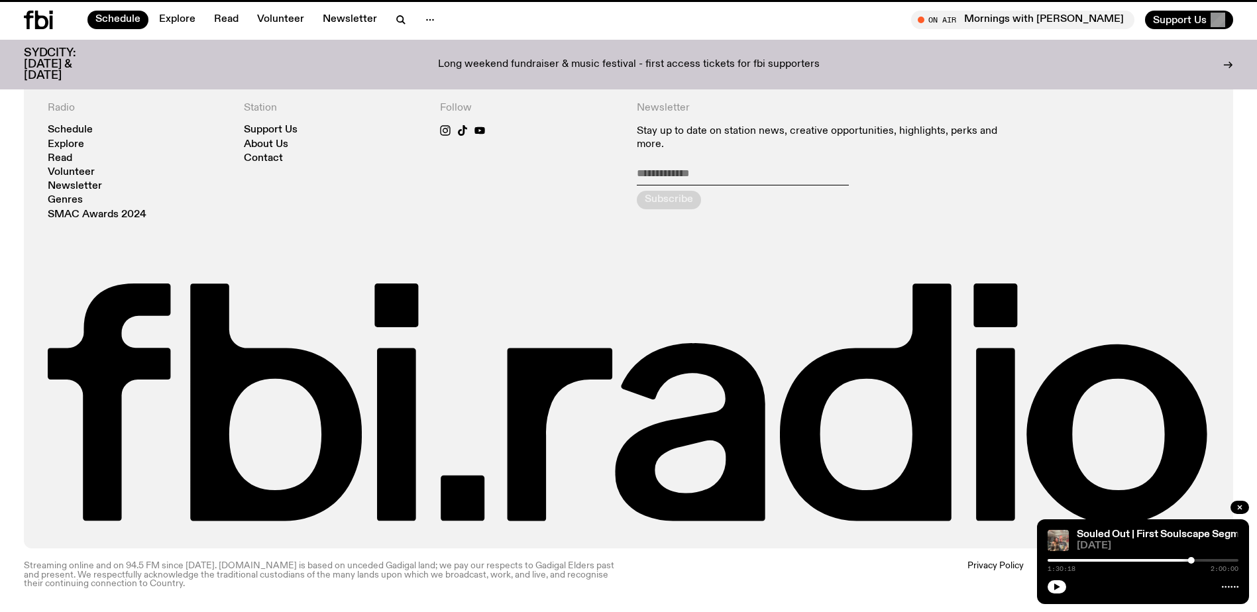
scroll to position [501, 0]
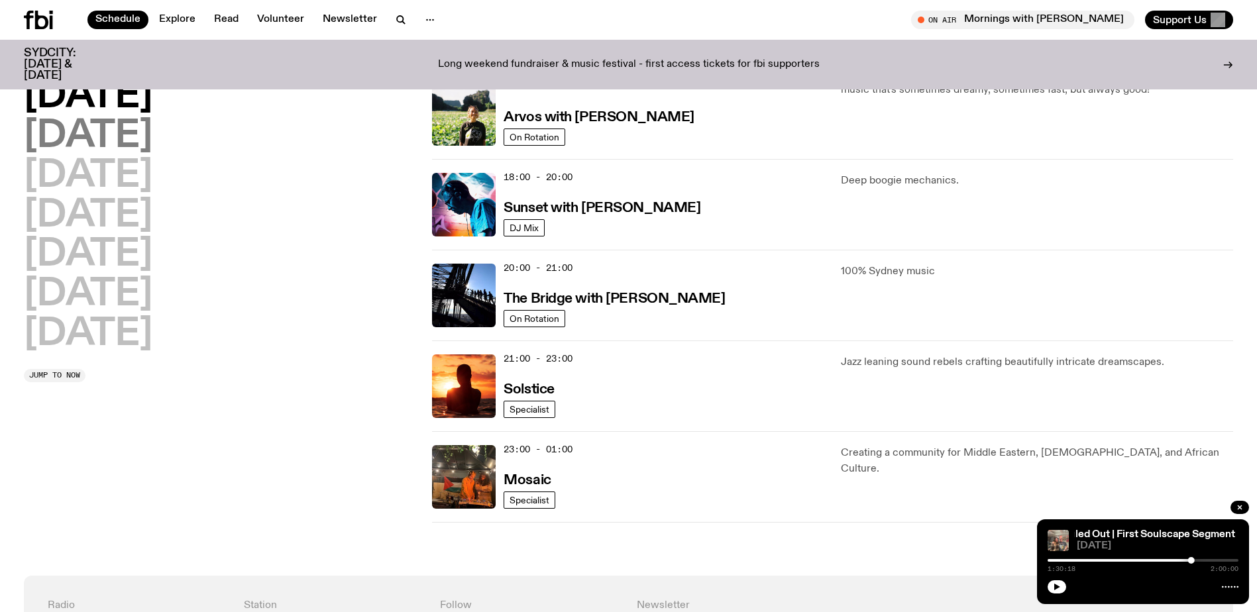
click at [152, 135] on h2 "[DATE]" at bounding box center [88, 136] width 129 height 37
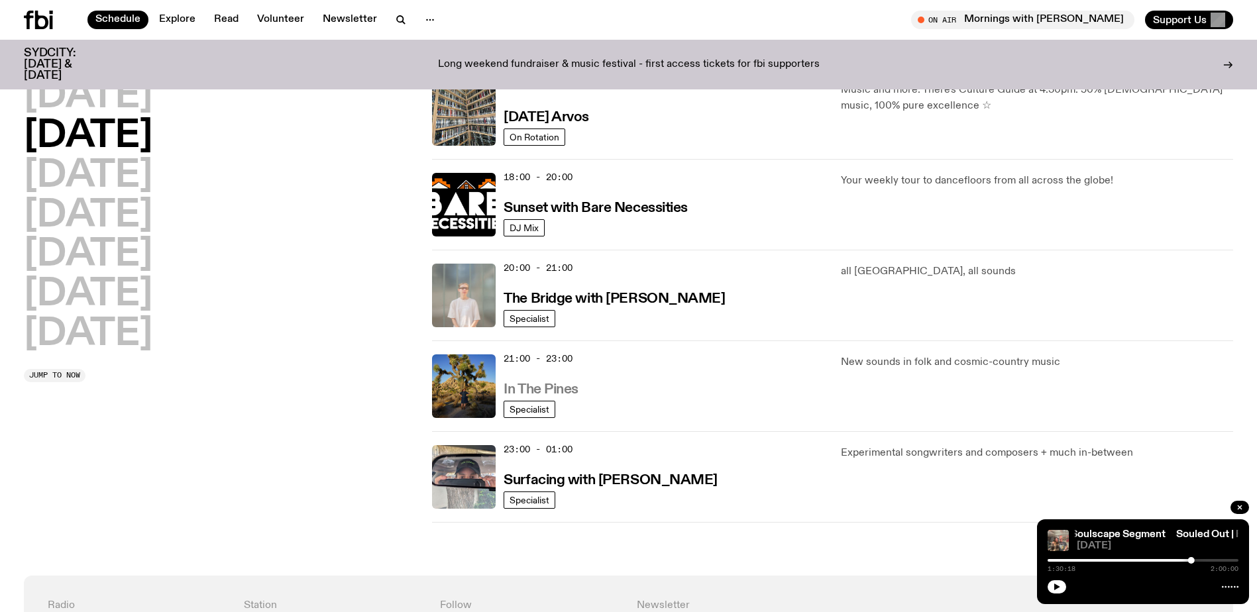
click at [527, 385] on h3 "In The Pines" at bounding box center [541, 390] width 75 height 14
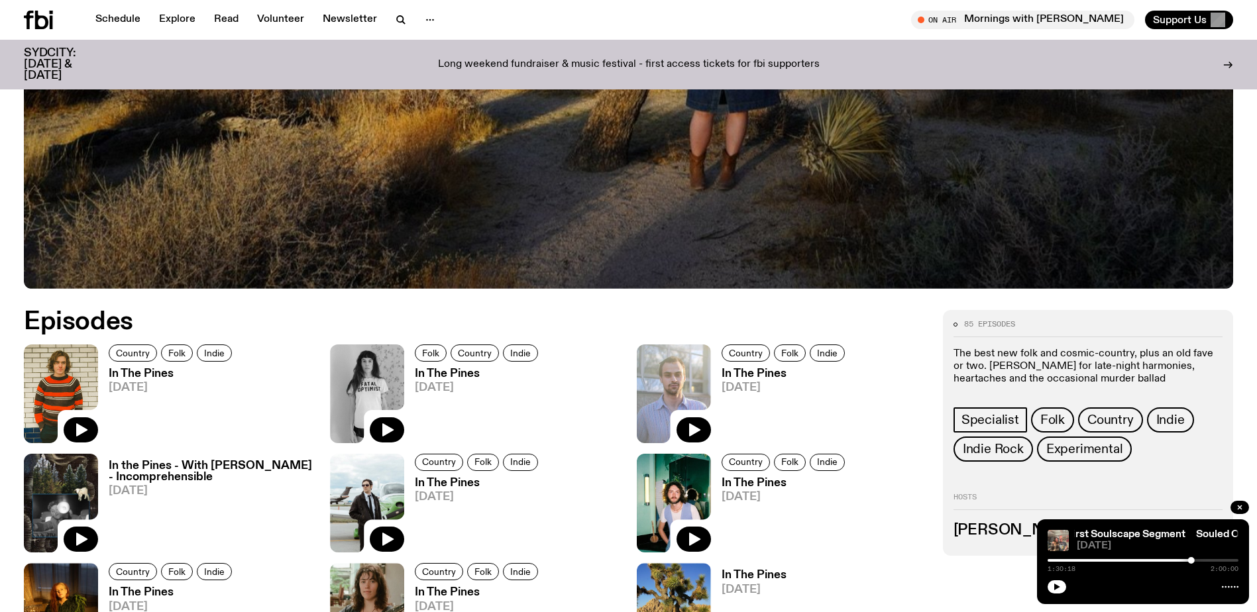
scroll to position [461, 0]
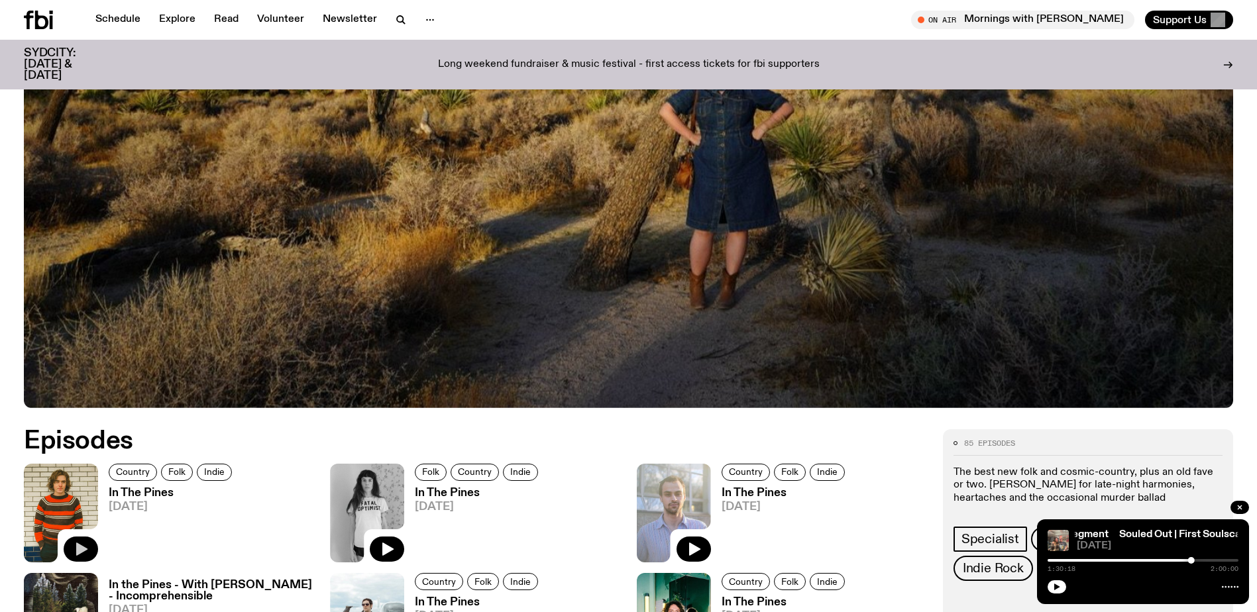
click at [85, 549] on icon "button" at bounding box center [81, 549] width 11 height 13
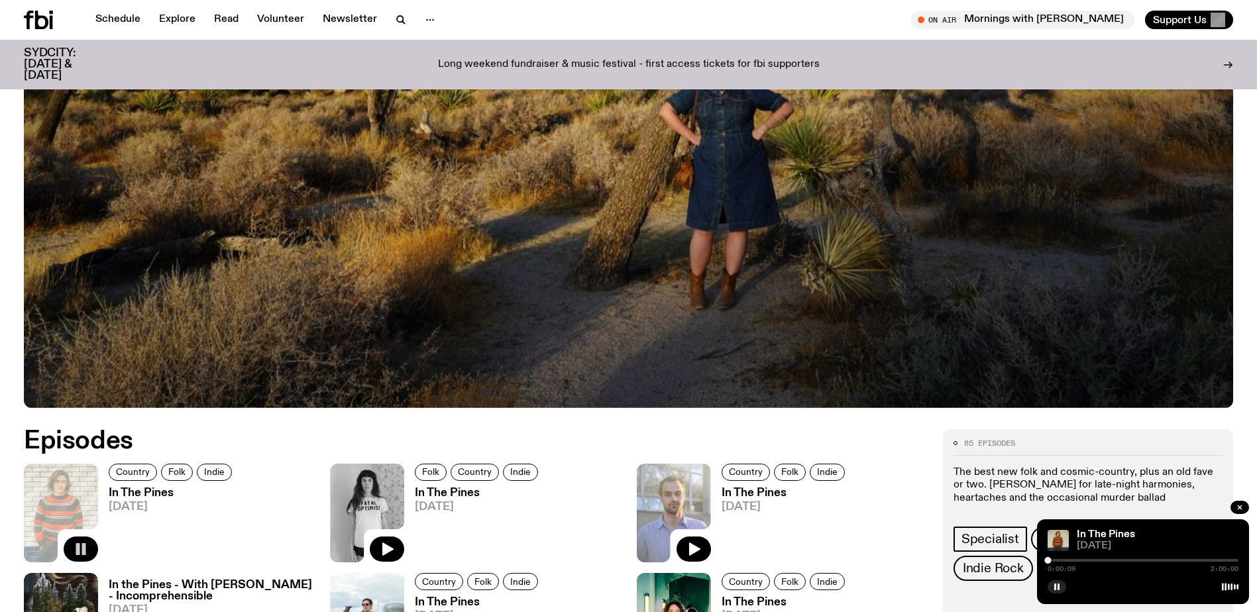
click at [1070, 558] on div "0:00:09 2:00:00" at bounding box center [1143, 565] width 191 height 16
drag, startPoint x: 1046, startPoint y: 557, endPoint x: 1076, endPoint y: 556, distance: 29.9
click at [1076, 556] on div "In The Pines [DATE] 0:00:12 2:00:00" at bounding box center [1143, 562] width 212 height 85
click at [1076, 560] on div at bounding box center [1143, 560] width 191 height 3
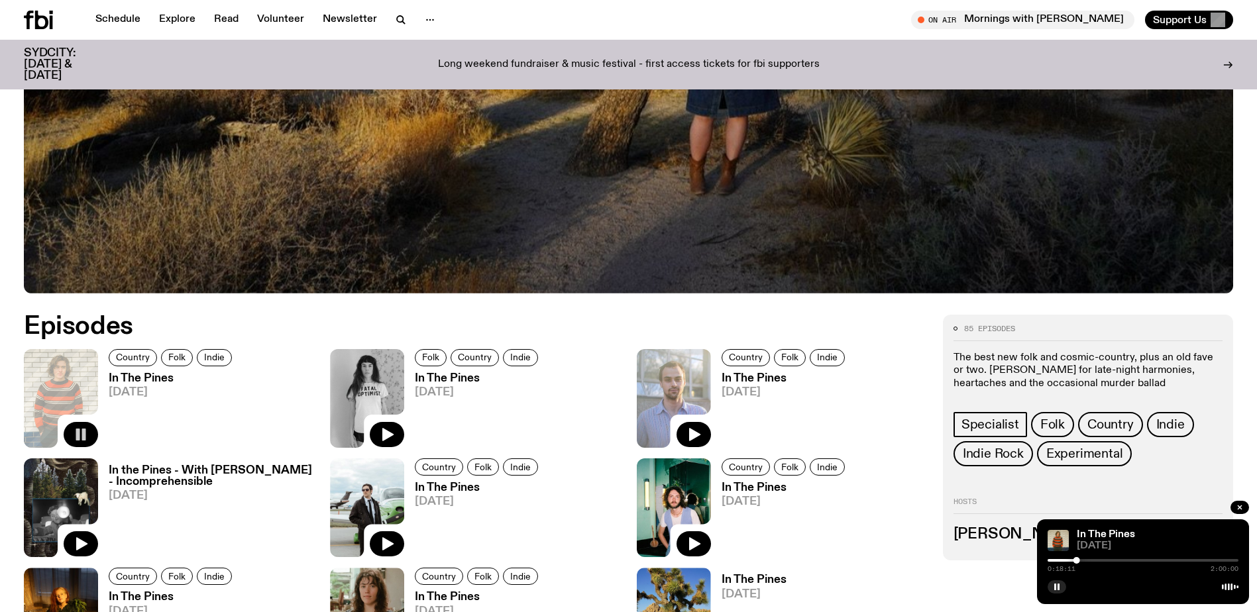
scroll to position [593, 0]
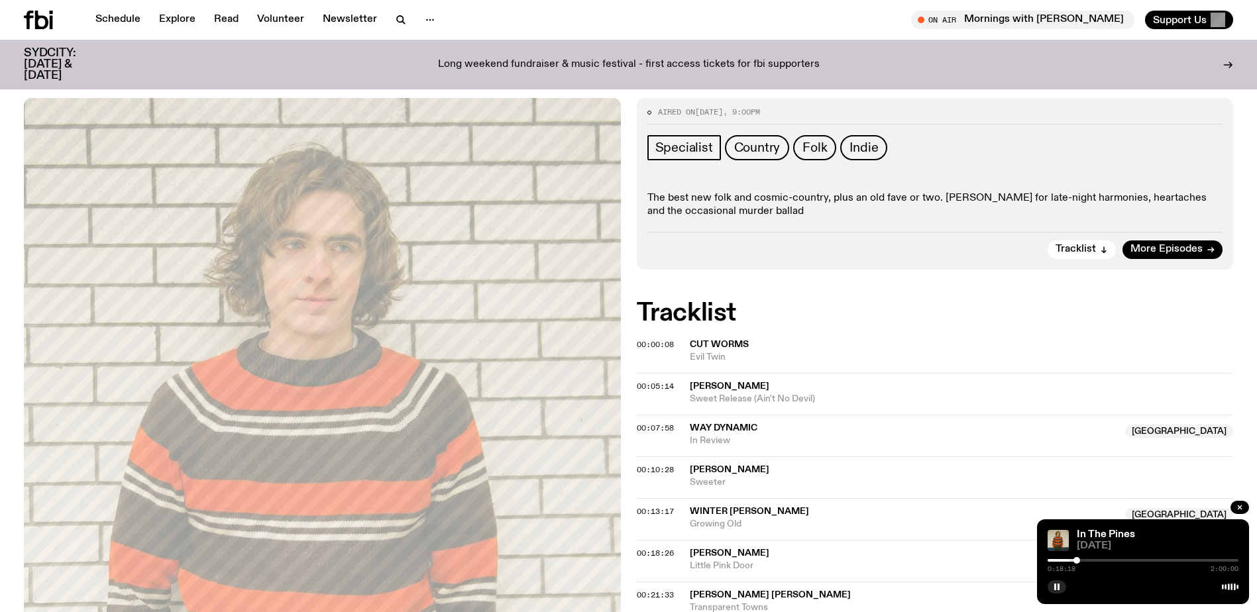
scroll to position [197, 0]
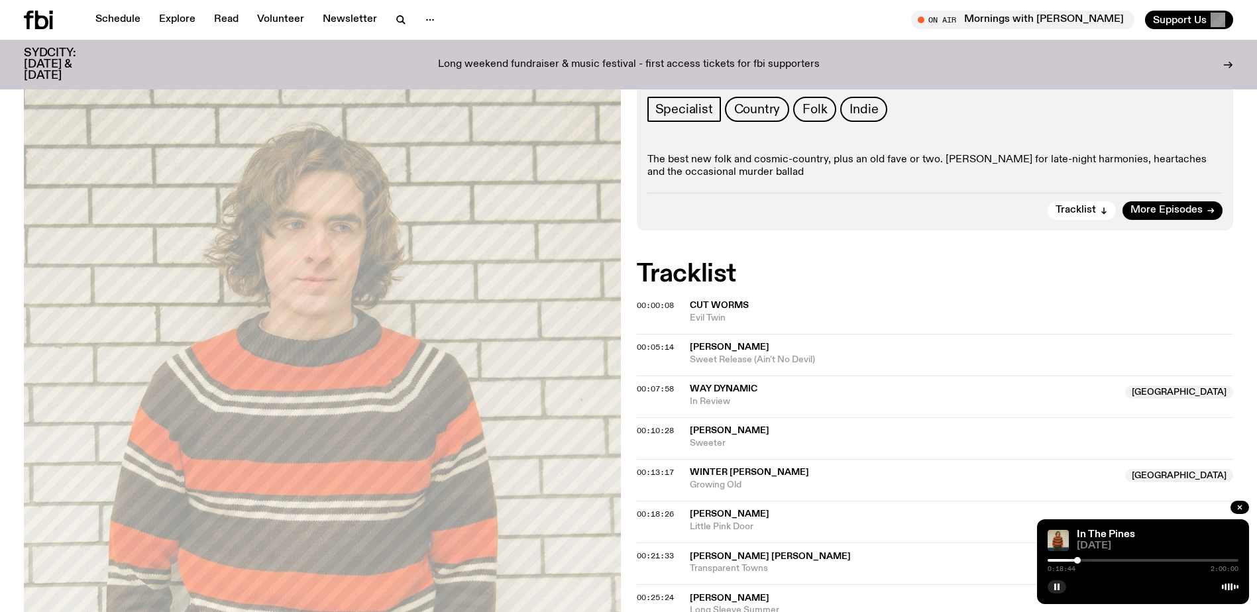
click at [647, 469] on span "00:13:17" at bounding box center [655, 472] width 37 height 11
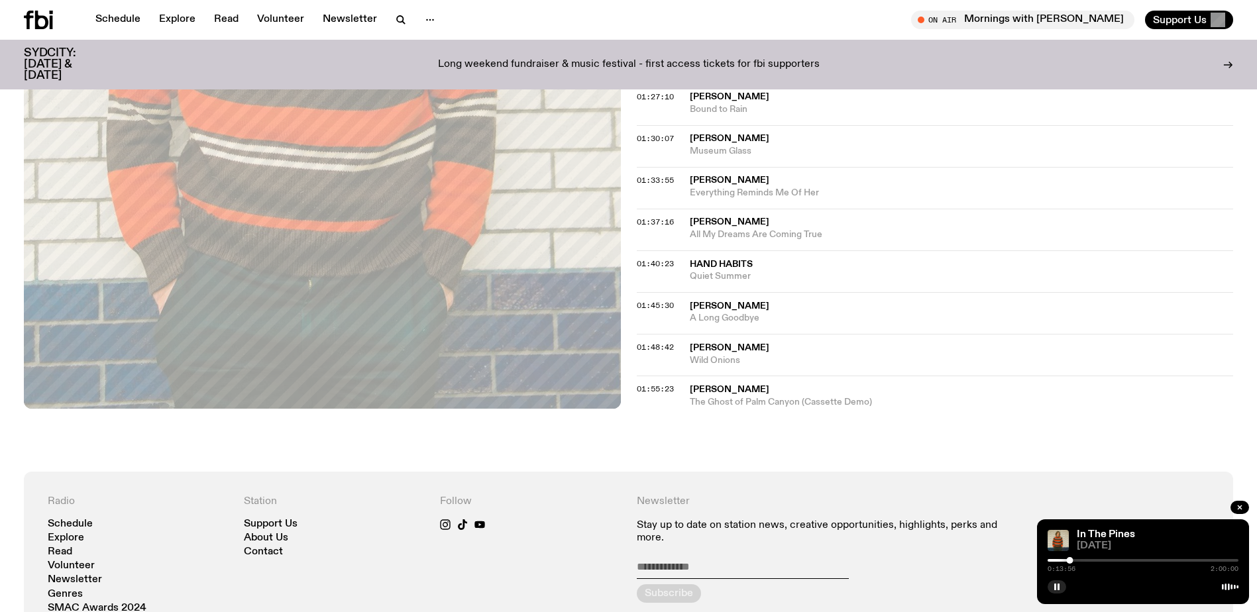
scroll to position [1390, 0]
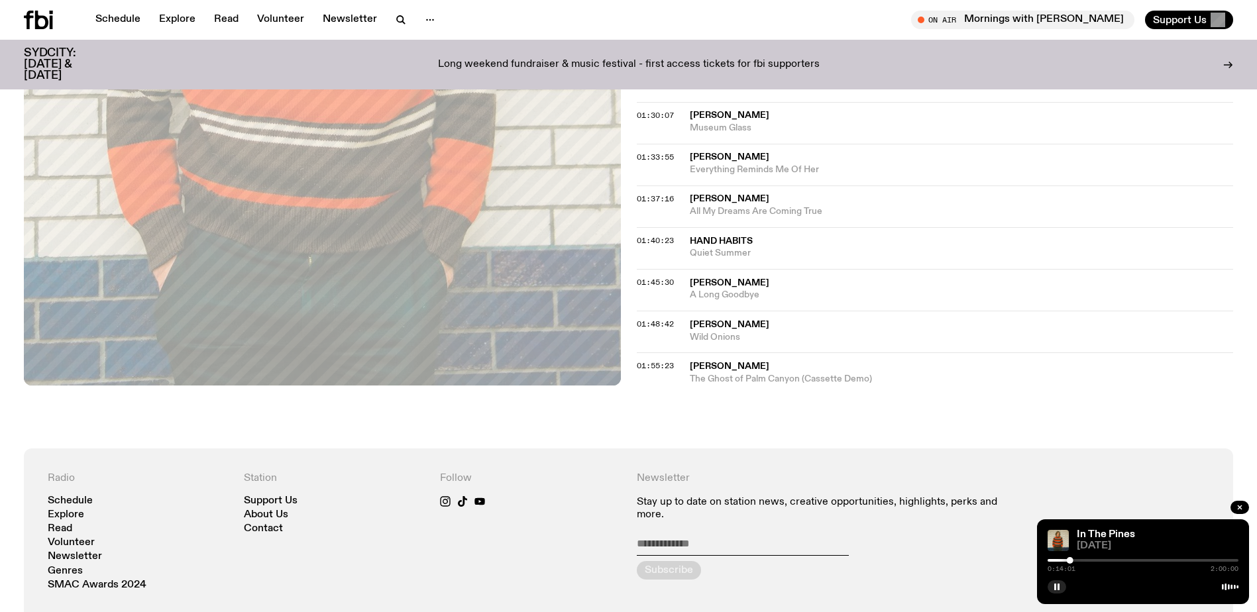
click at [1096, 559] on div "0:14:01 2:00:00" at bounding box center [1143, 565] width 191 height 16
click at [1070, 556] on div "In The Pines [DATE] 0:14:02 2:00:00" at bounding box center [1143, 562] width 212 height 85
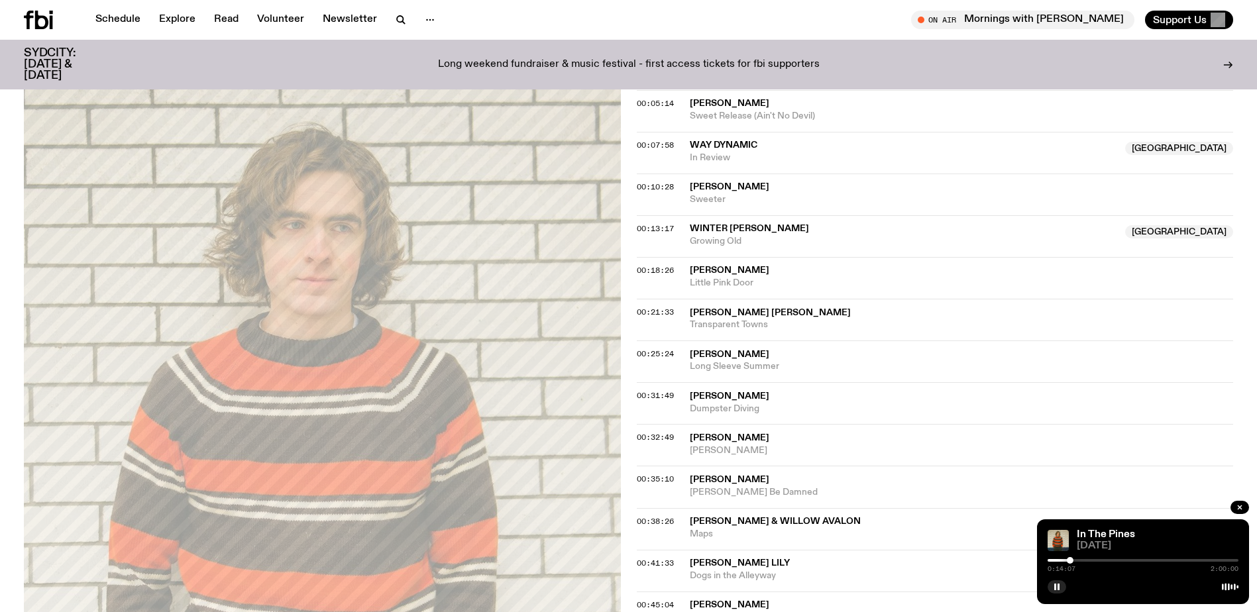
scroll to position [396, 0]
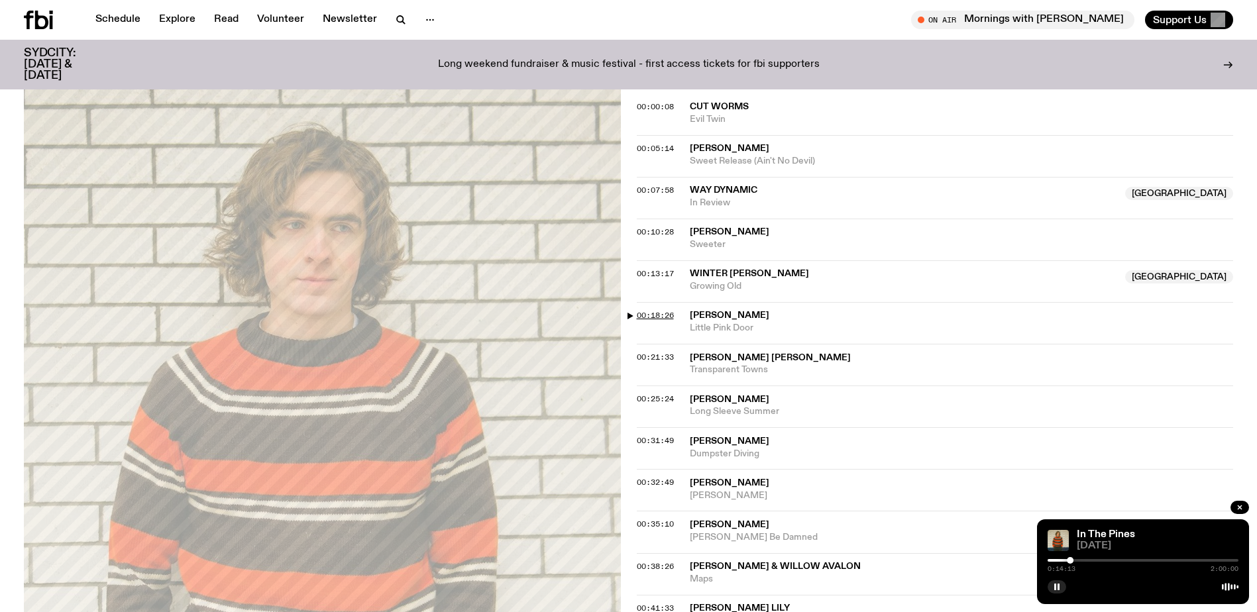
click at [647, 312] on span "00:18:26" at bounding box center [655, 315] width 37 height 11
click at [657, 360] on span "00:21:33" at bounding box center [655, 357] width 37 height 11
click at [648, 400] on span "00:25:24" at bounding box center [655, 399] width 37 height 11
